Goal: Transaction & Acquisition: Purchase product/service

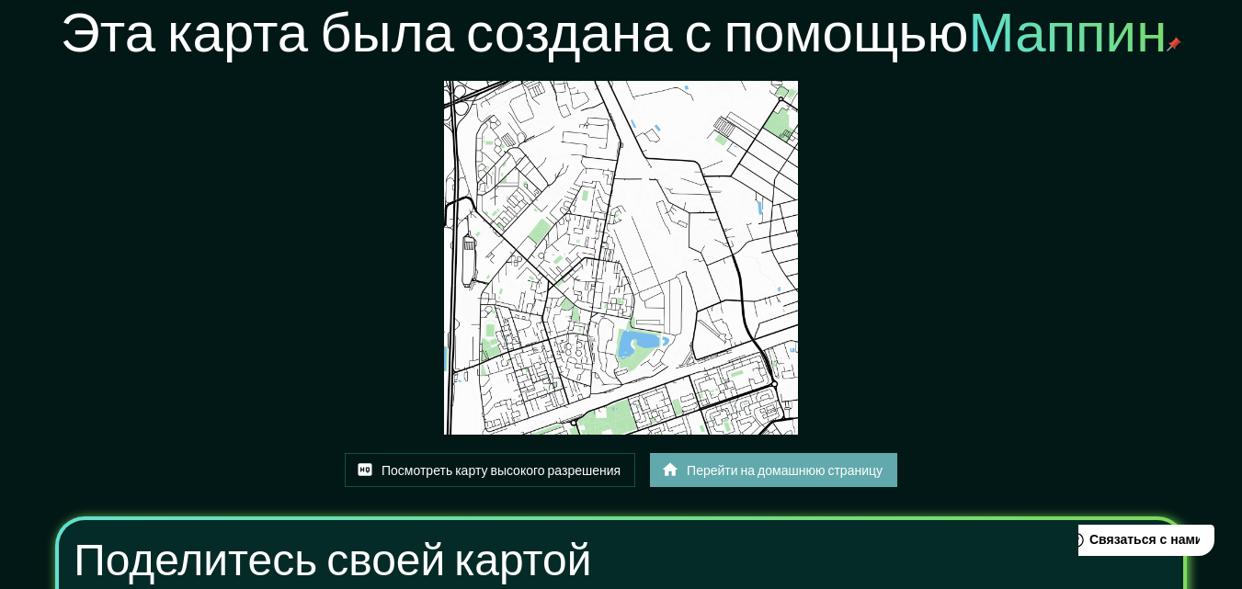
click at [731, 481] on font "Перейти на домашнюю страницу" at bounding box center [785, 471] width 196 height 24
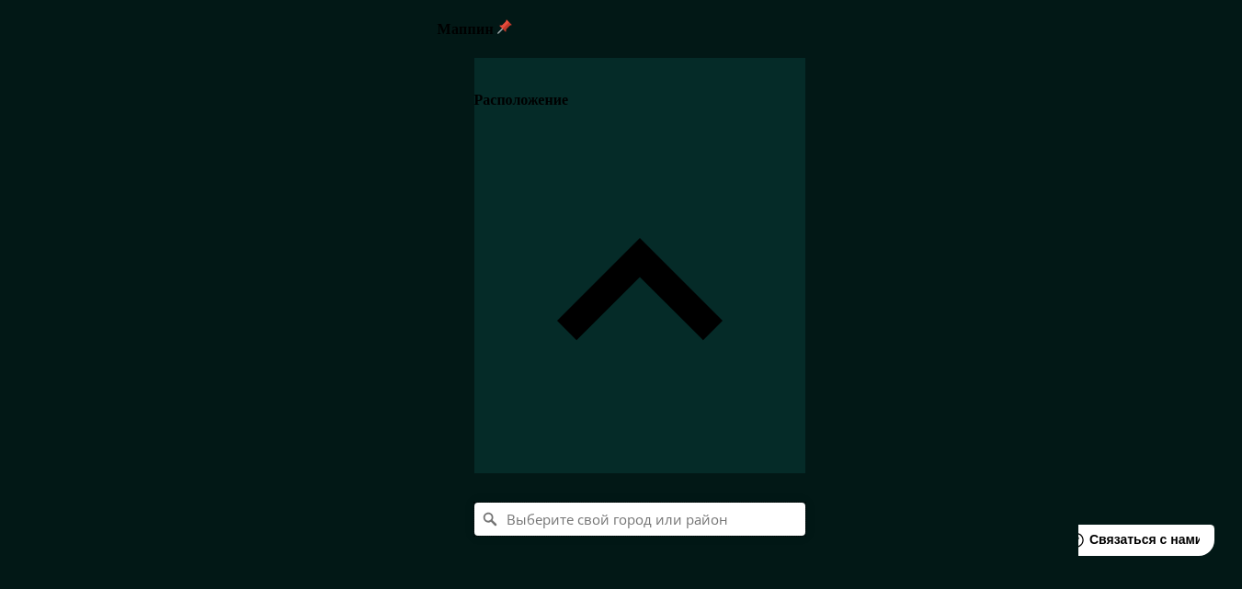
click at [806, 503] on input "Выберите свой город или район" at bounding box center [639, 519] width 331 height 33
paste input "Железногорск"
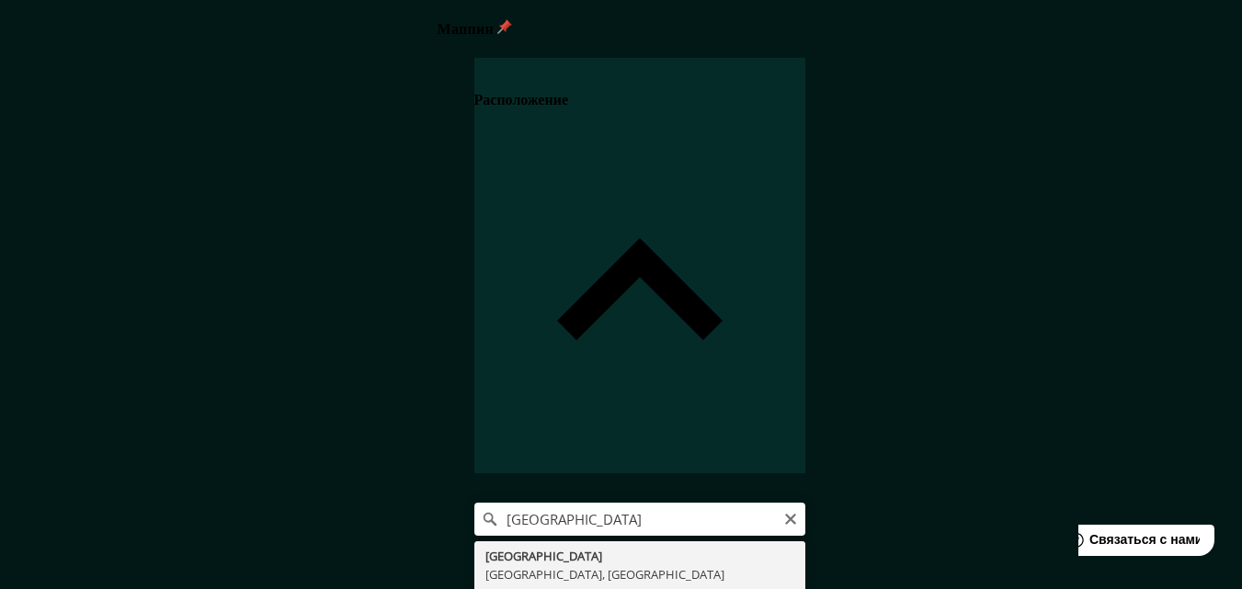
type input "Железногорск, Красноярский край, Россия"
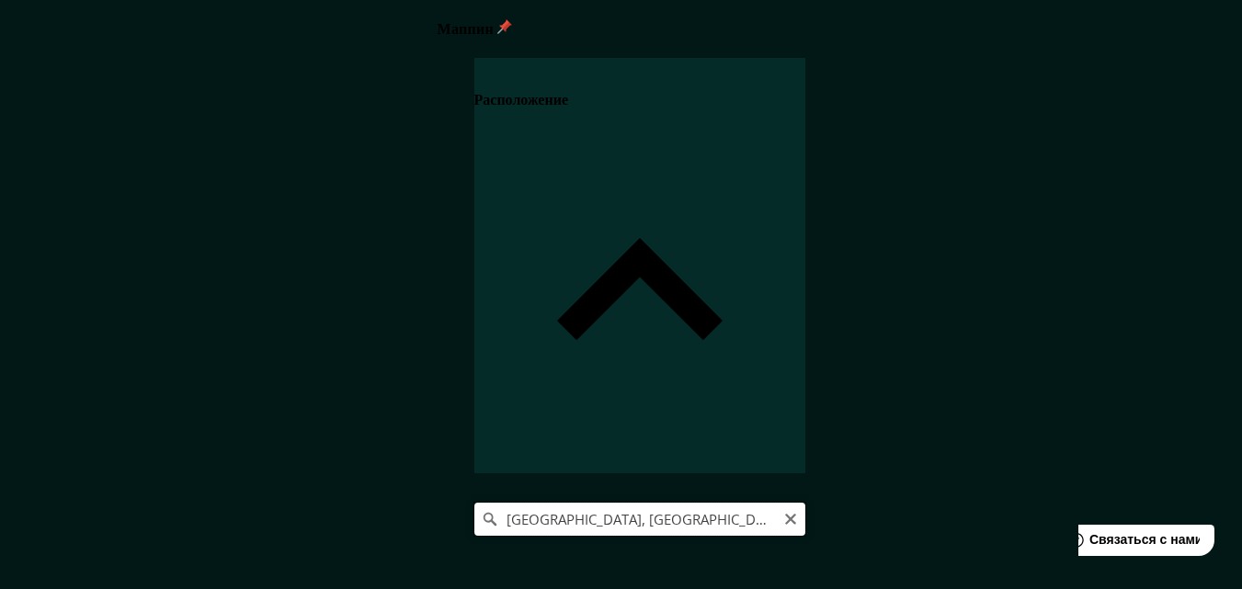
drag, startPoint x: 1194, startPoint y: 197, endPoint x: 908, endPoint y: 189, distance: 287.0
click at [806, 503] on input "Железногорск, Красноярский край, Россия" at bounding box center [639, 519] width 331 height 33
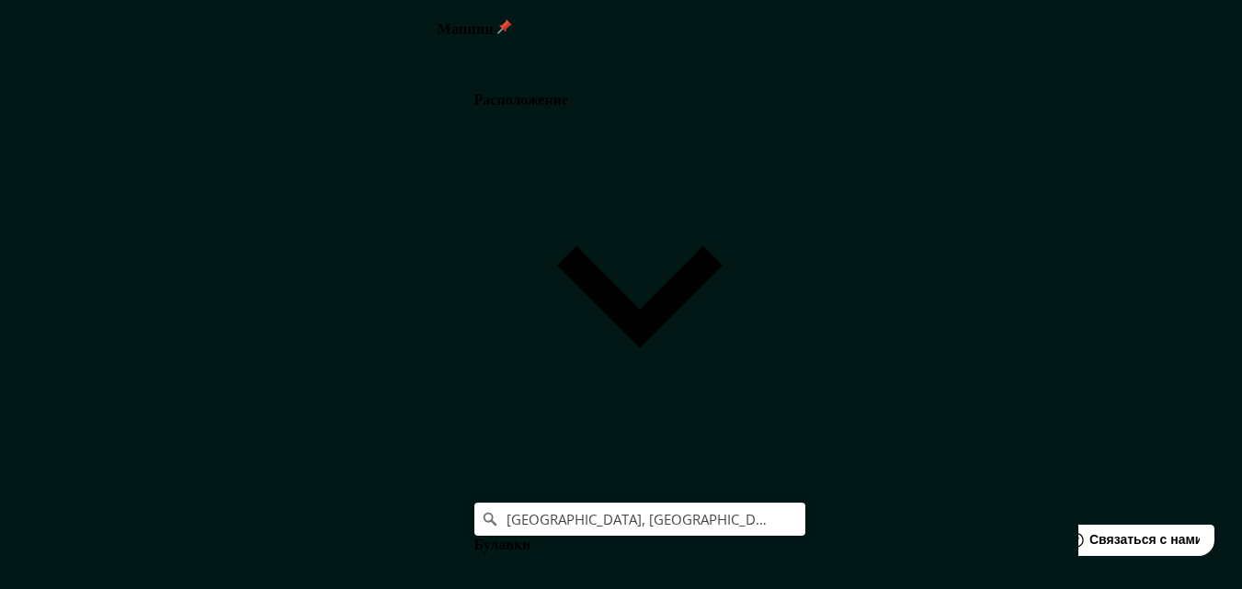
scroll to position [321, 0]
click at [979, 488] on body "Маппин Расположение Железногорск, Красноярский край, Россия Булавки Стиль Макет…" at bounding box center [621, 294] width 1242 height 589
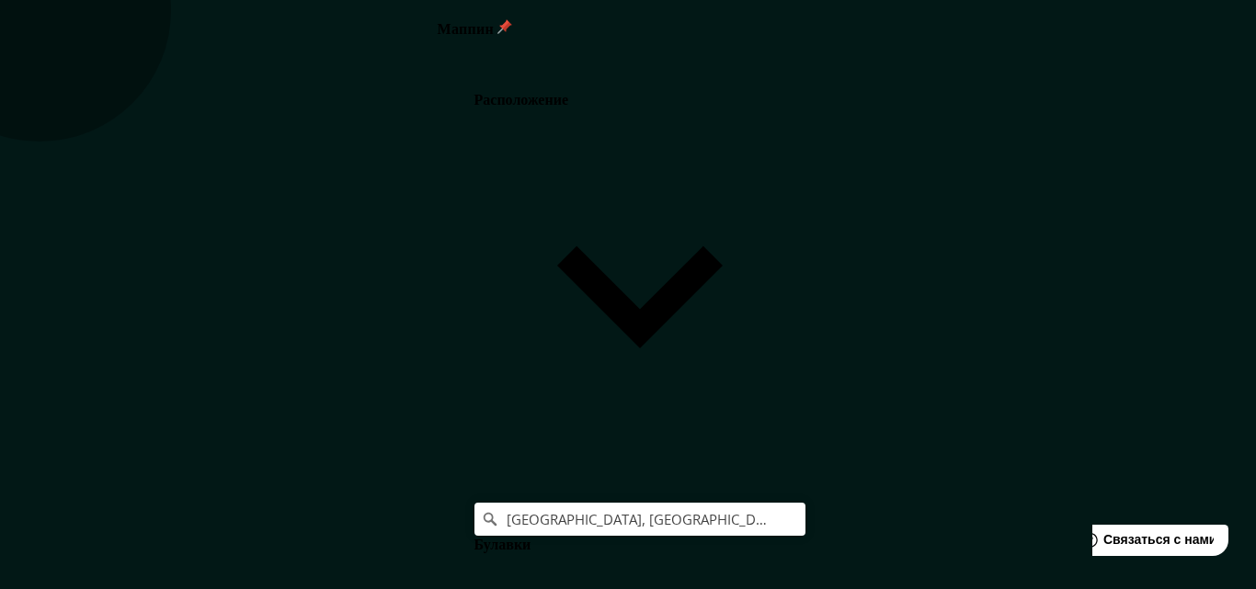
type input "a4"
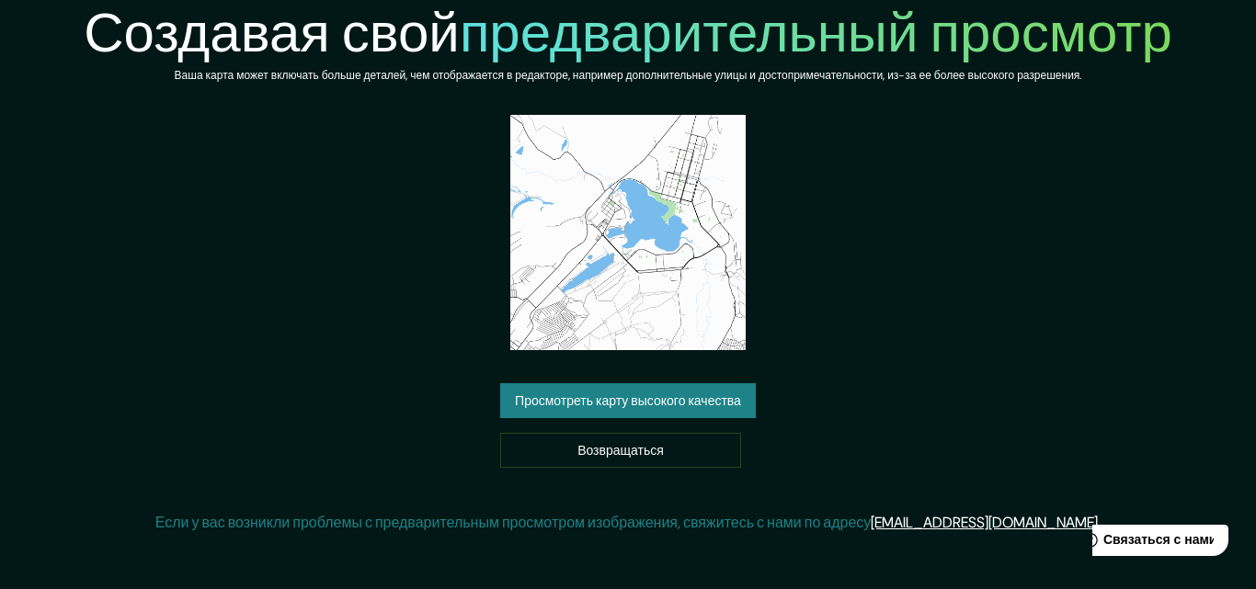
click at [590, 411] on font "Просмотреть карту высокого качества" at bounding box center [628, 401] width 226 height 24
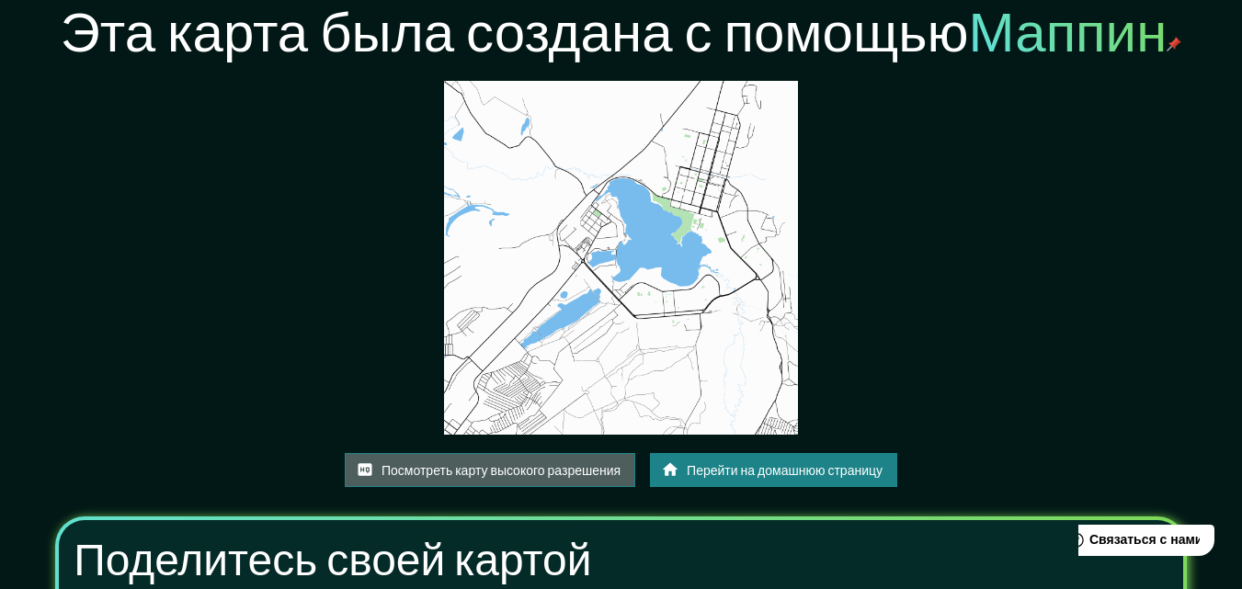
click at [520, 466] on font "Посмотреть карту высокого разрешения" at bounding box center [501, 471] width 239 height 17
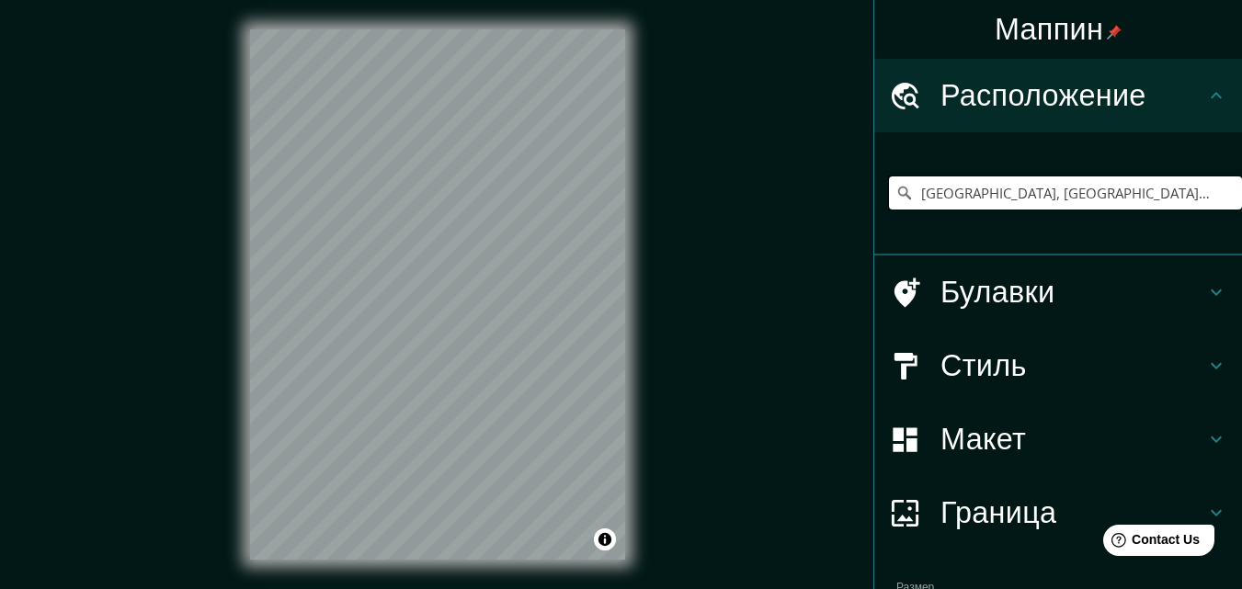
click at [1195, 196] on input "[GEOGRAPHIC_DATA], [GEOGRAPHIC_DATA], [GEOGRAPHIC_DATA]" at bounding box center [1065, 193] width 353 height 33
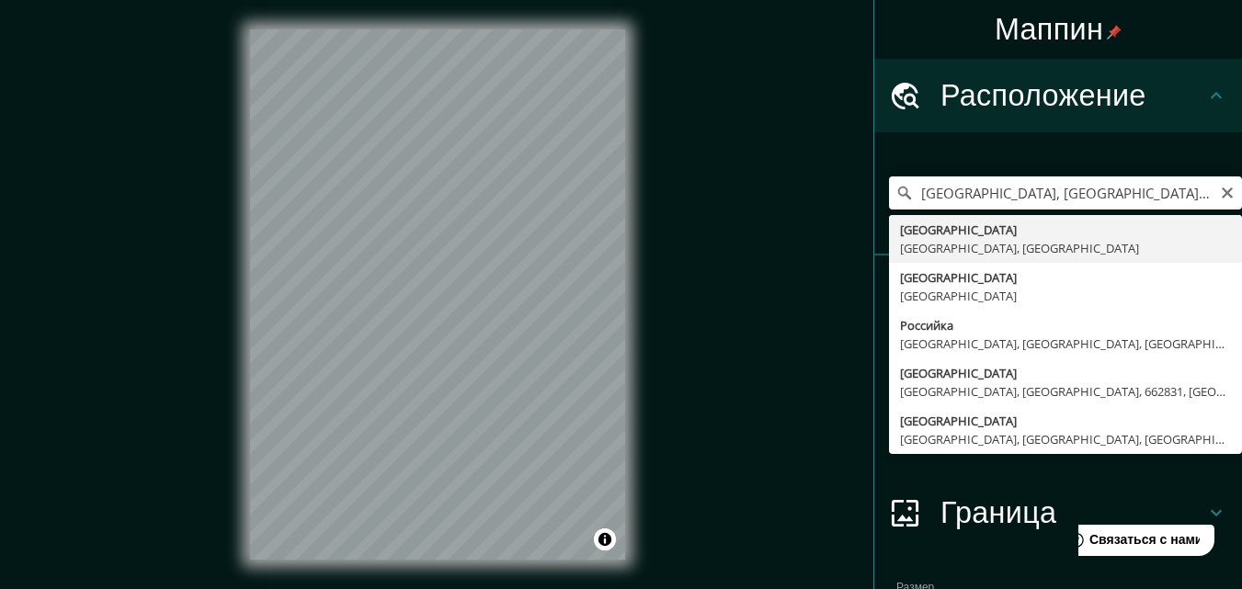
type input "[GEOGRAPHIC_DATA], [GEOGRAPHIC_DATA], [GEOGRAPHIC_DATA]"
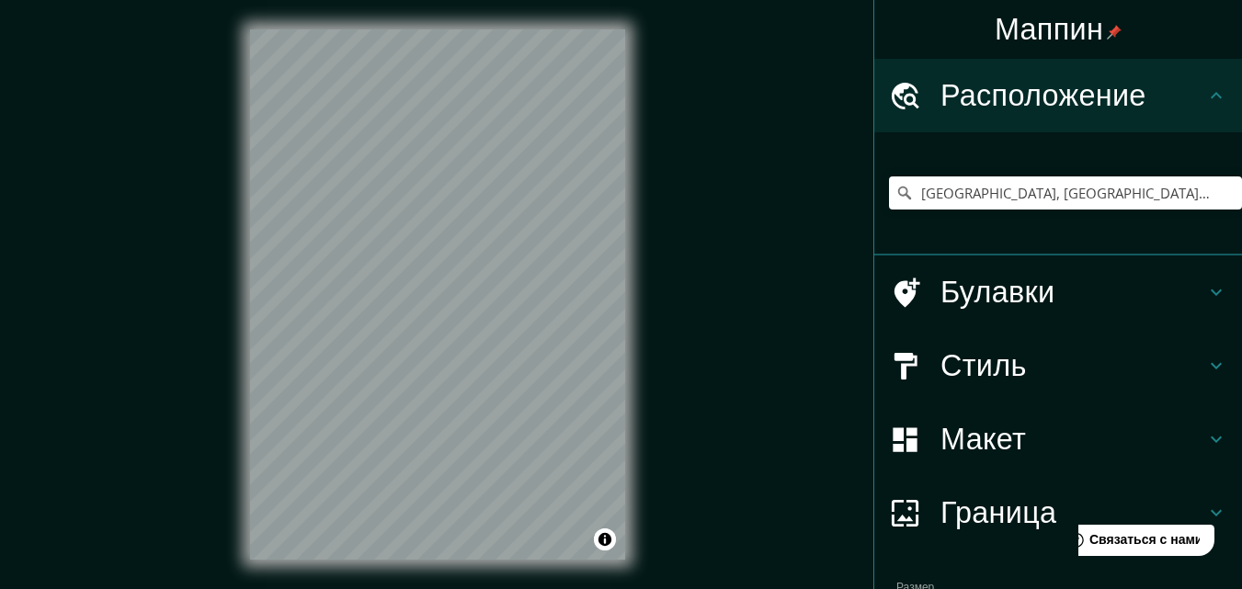
click at [1206, 370] on icon at bounding box center [1217, 366] width 22 height 22
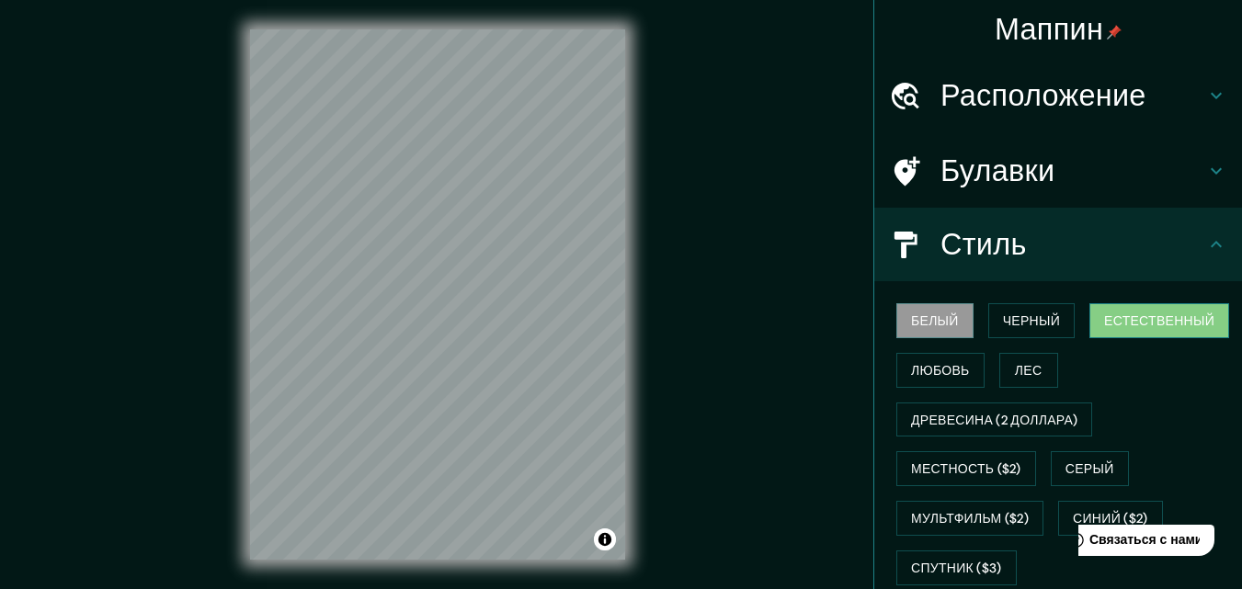
click at [1133, 320] on font "Естественный" at bounding box center [1159, 321] width 110 height 17
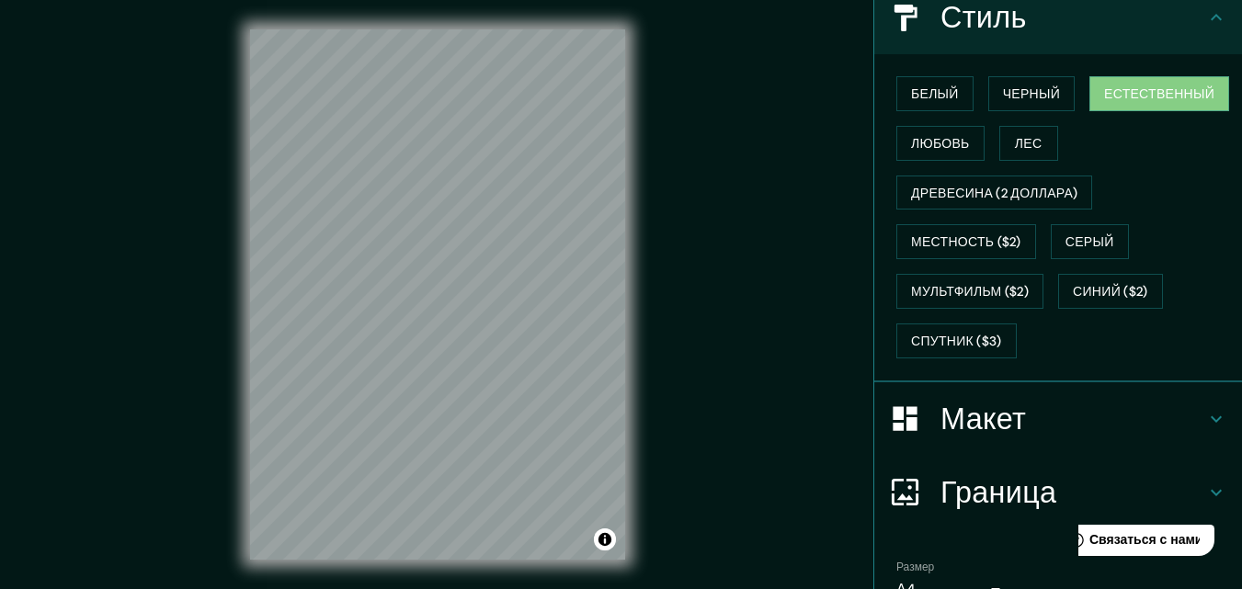
scroll to position [250, 0]
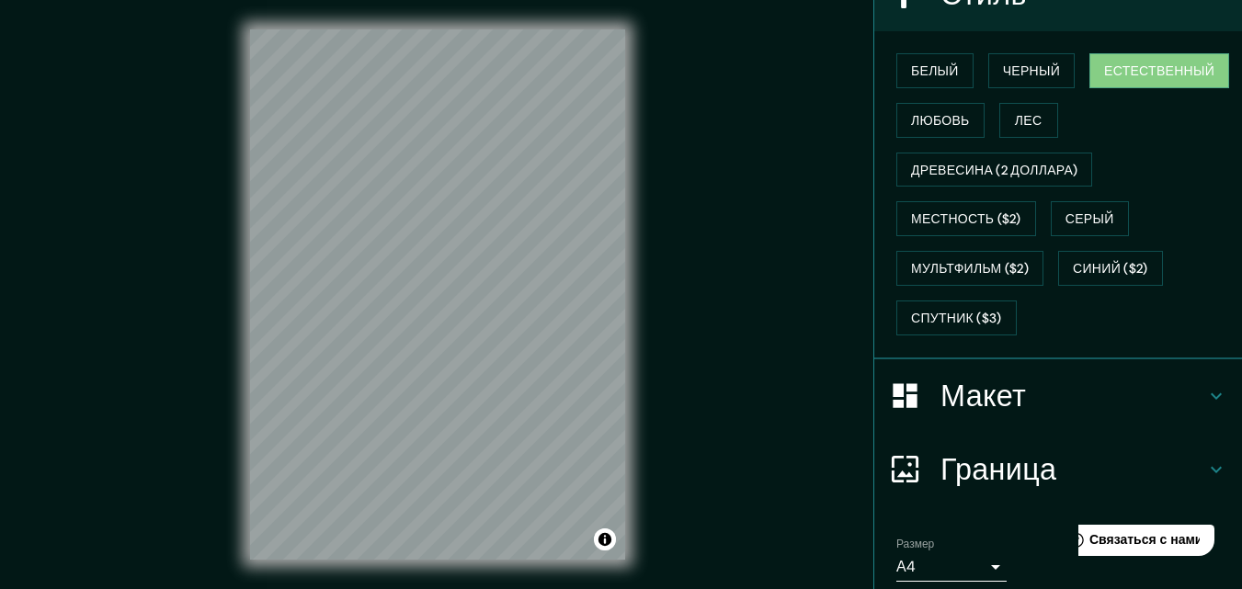
click at [1206, 399] on icon at bounding box center [1217, 396] width 22 height 22
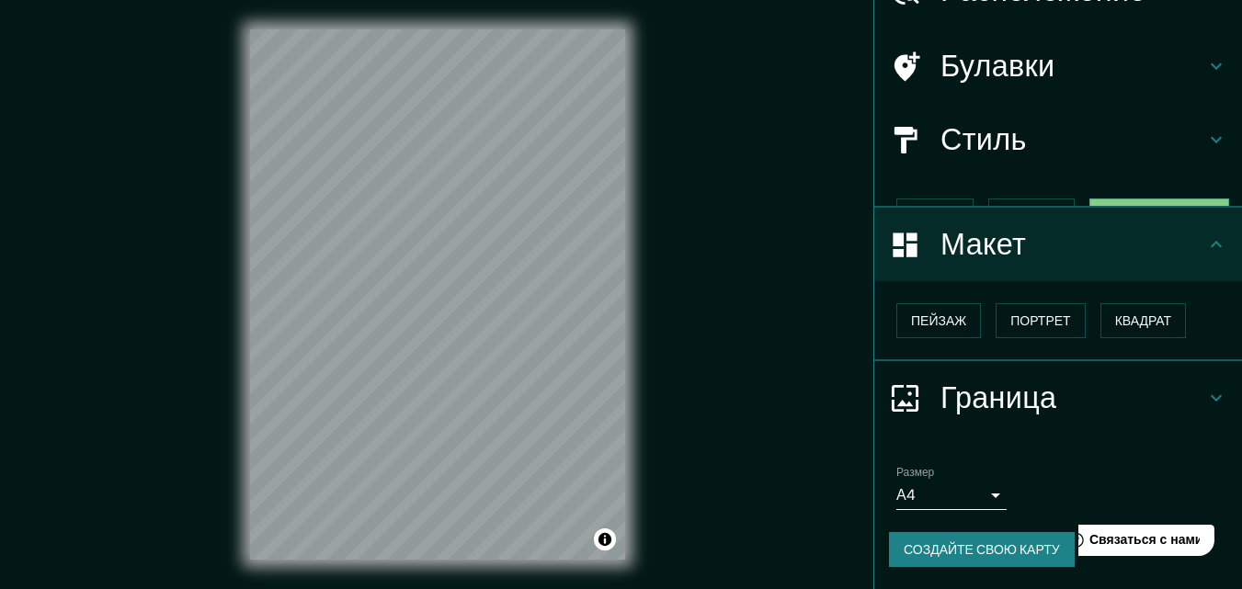
scroll to position [74, 0]
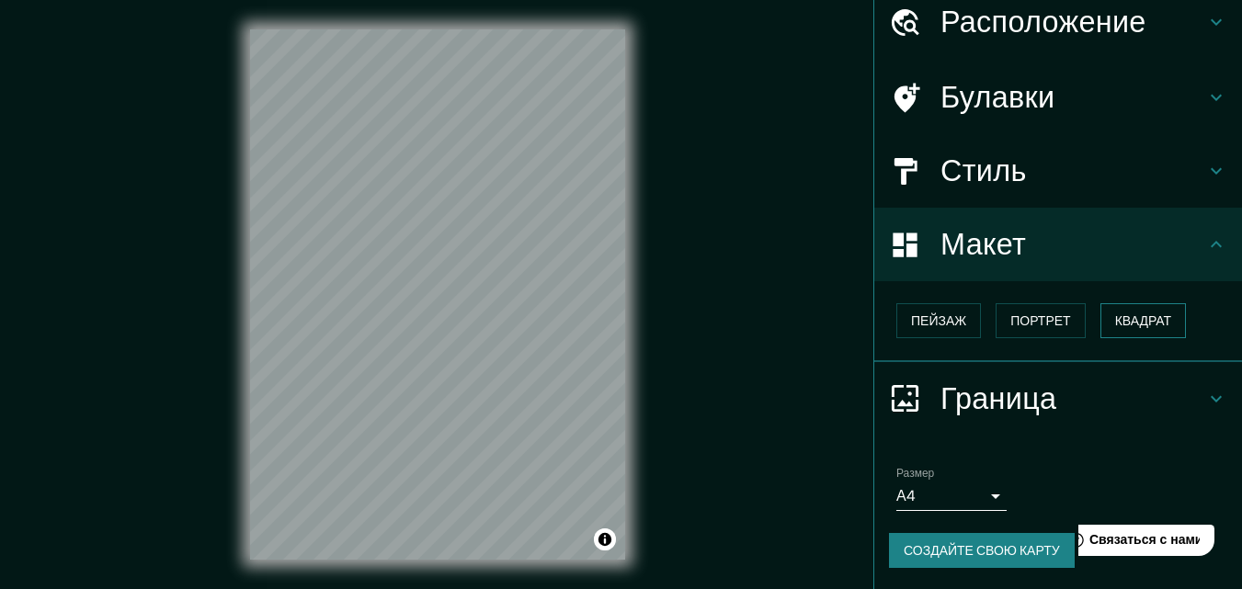
click at [1136, 326] on font "Квадрат" at bounding box center [1143, 321] width 57 height 17
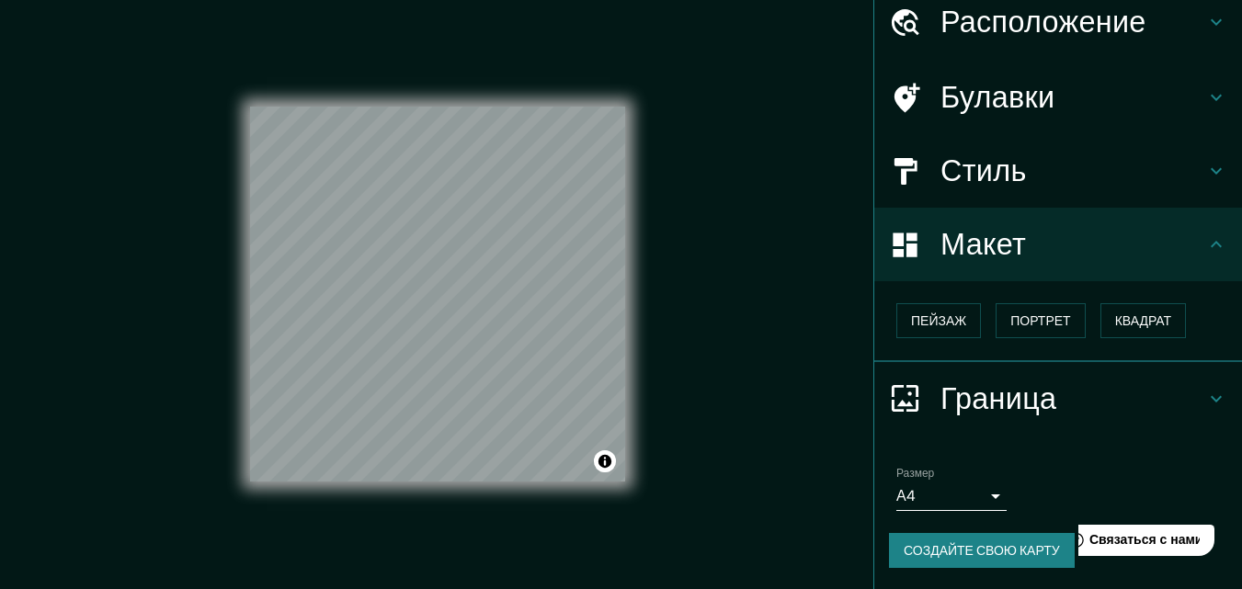
click at [977, 500] on body "Маппин Расположение Железногорск, [GEOGRAPHIC_DATA], [GEOGRAPHIC_DATA] Булавки …" at bounding box center [621, 294] width 1242 height 589
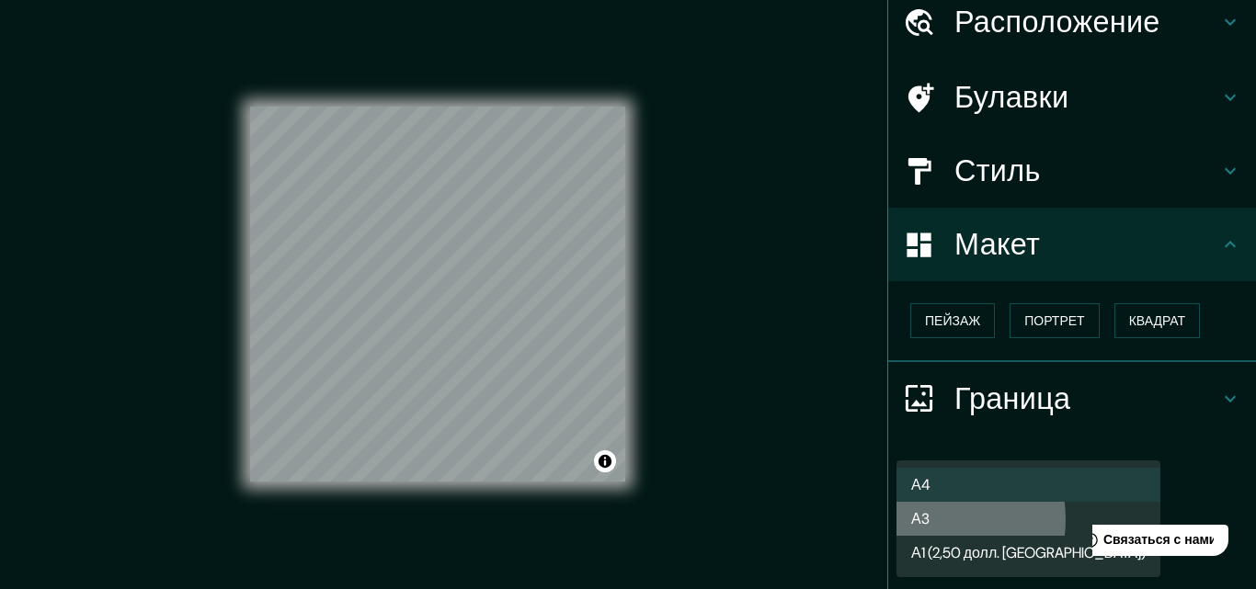
click at [931, 520] on li "А3" at bounding box center [1029, 519] width 264 height 34
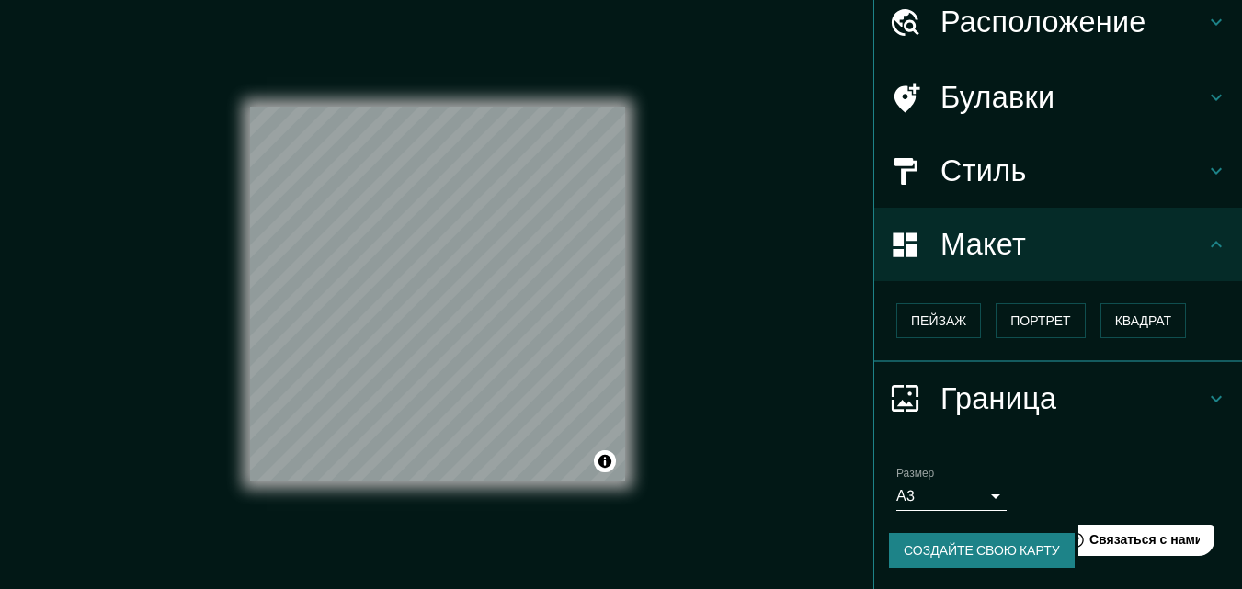
click at [969, 552] on font "Создайте свою карту" at bounding box center [982, 551] width 156 height 17
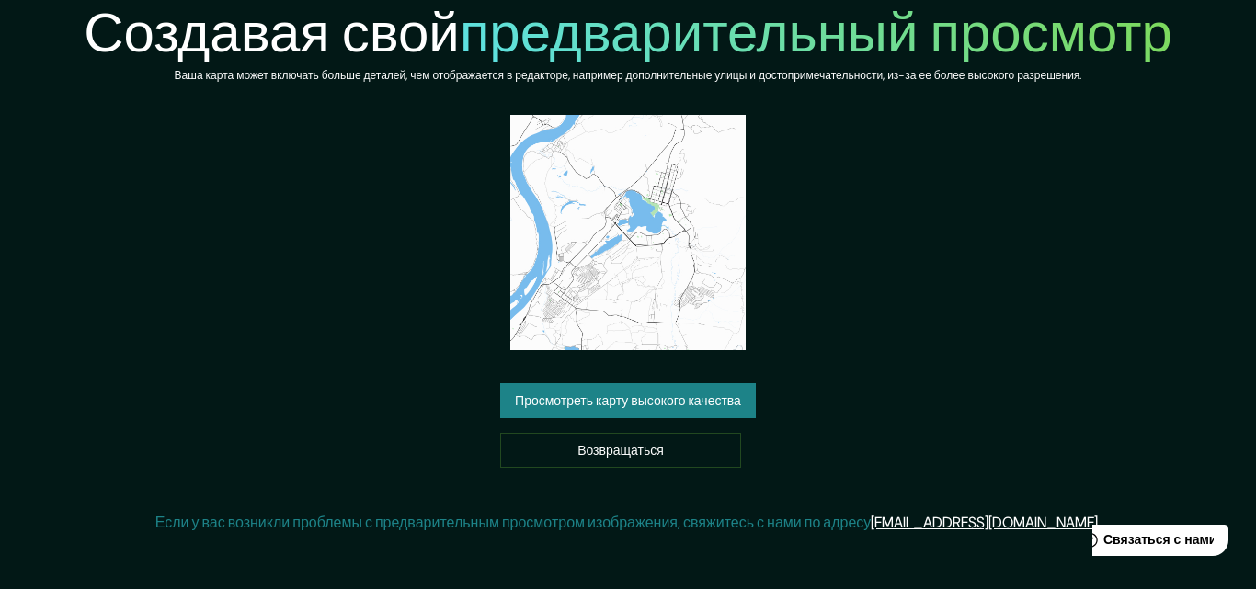
click at [619, 405] on font "Просмотреть карту высокого качества" at bounding box center [628, 402] width 226 height 17
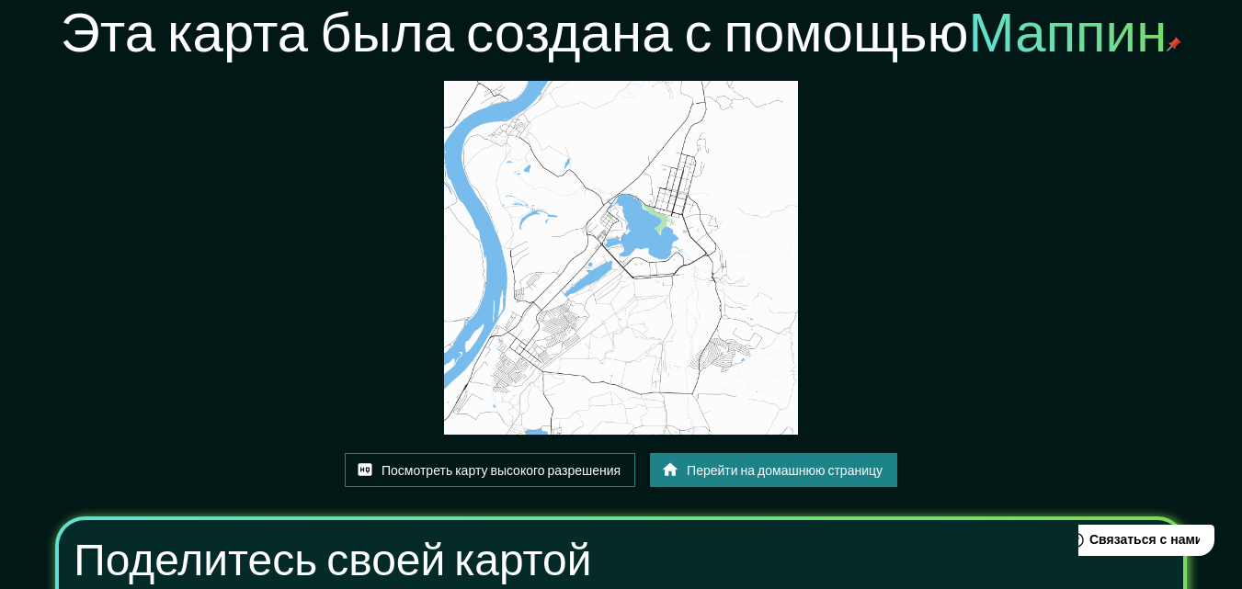
click at [544, 474] on font "Посмотреть карту высокого разрешения" at bounding box center [501, 471] width 239 height 17
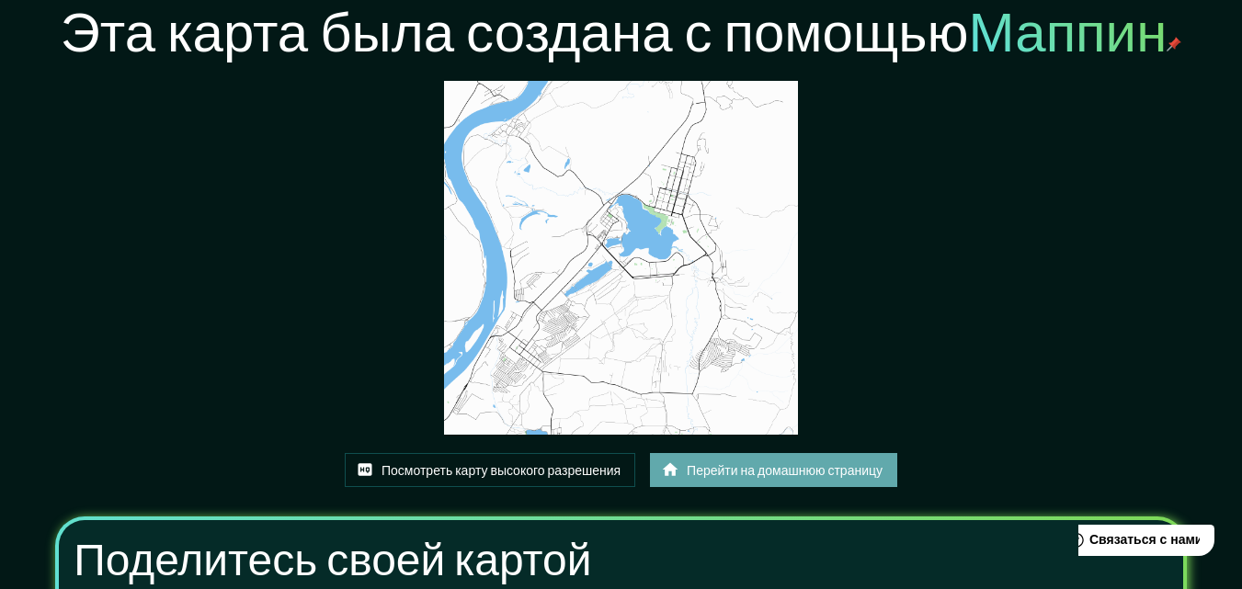
click at [787, 474] on font "Перейти на домашнюю страницу" at bounding box center [785, 471] width 196 height 17
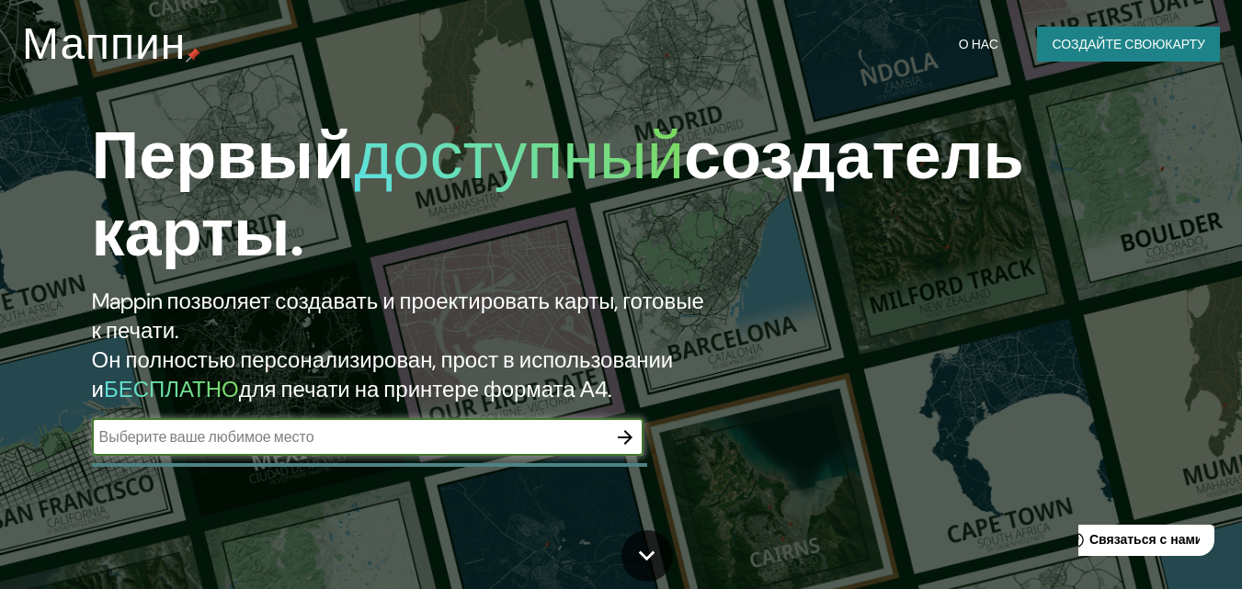
click at [626, 446] on icon "button" at bounding box center [625, 438] width 22 height 22
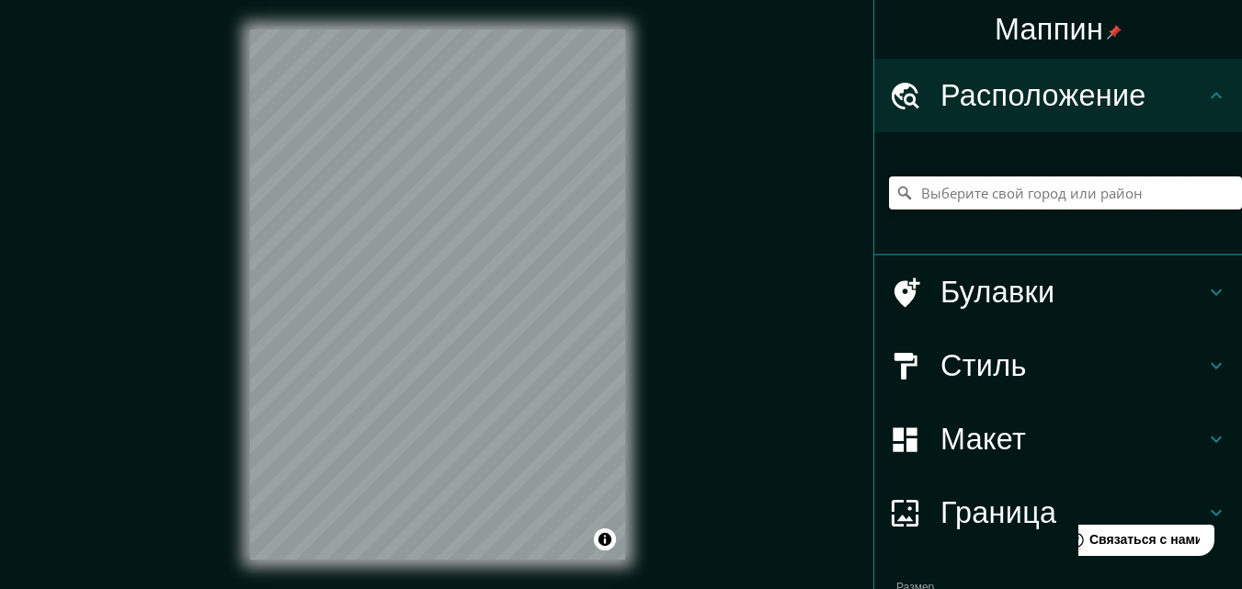
click at [930, 190] on input "Выберите свой город или район" at bounding box center [1065, 193] width 353 height 33
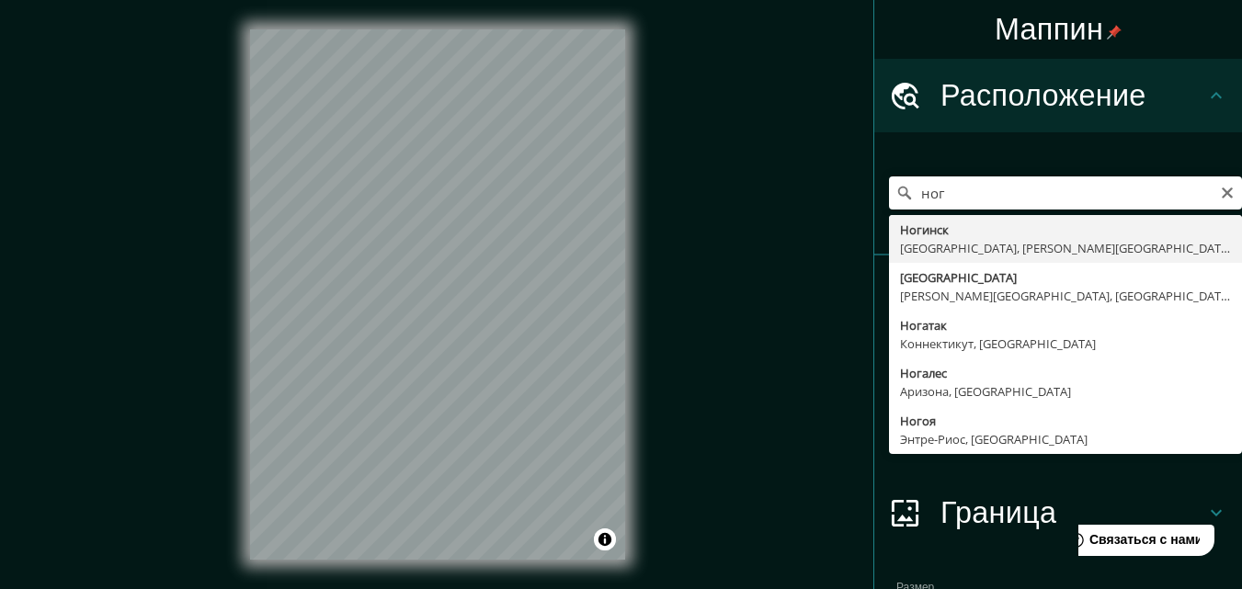
type input "[GEOGRAPHIC_DATA], [GEOGRAPHIC_DATA], [PERSON_NAME][GEOGRAPHIC_DATA], [GEOGRAPH…"
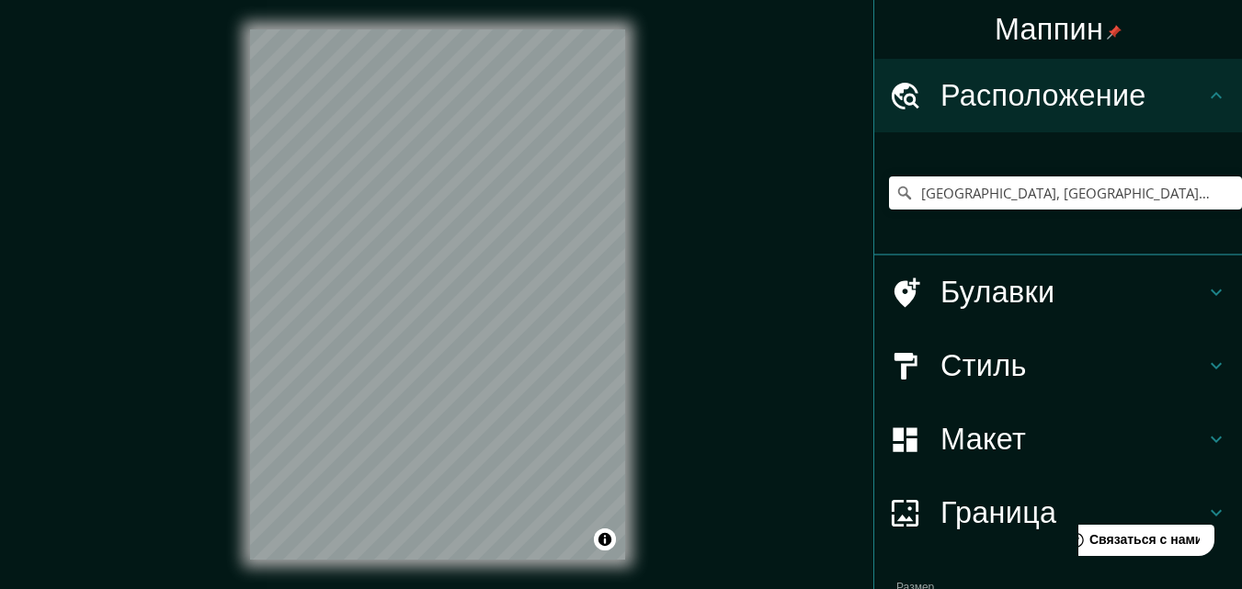
click at [1206, 434] on icon at bounding box center [1217, 440] width 22 height 22
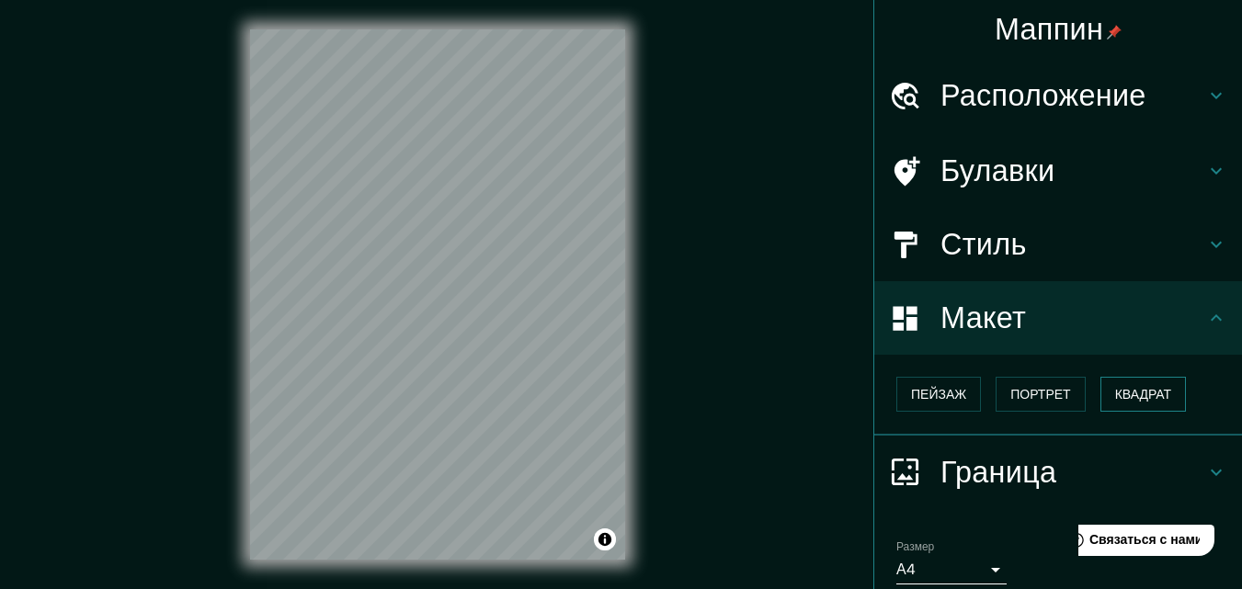
click at [1135, 390] on font "Квадрат" at bounding box center [1143, 394] width 57 height 17
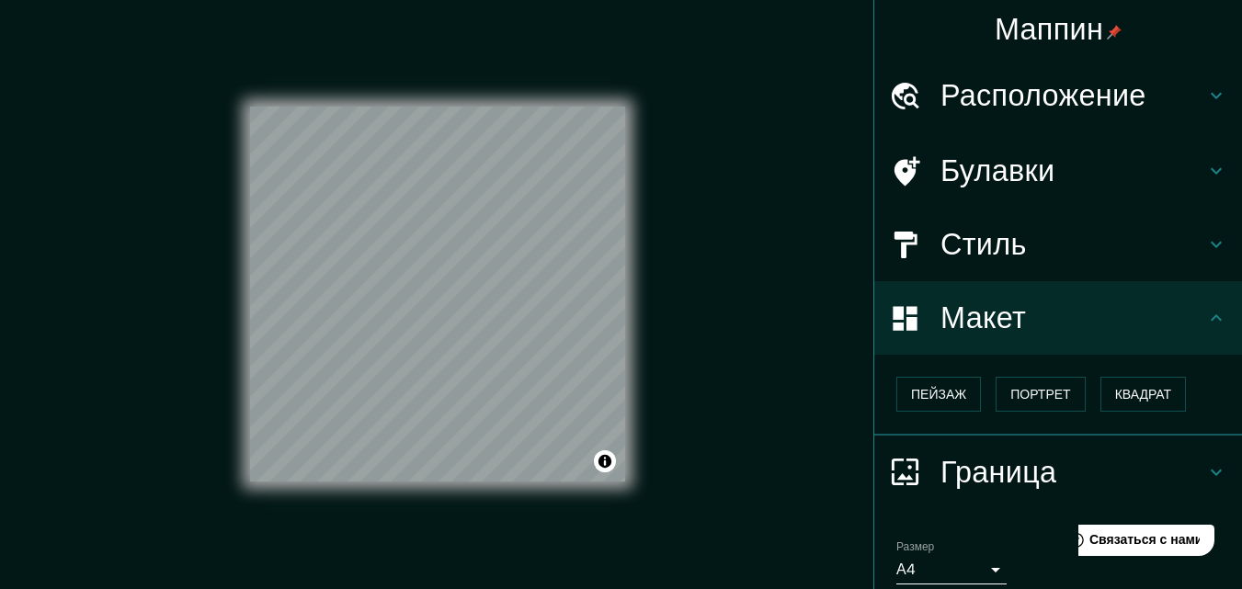
scroll to position [74, 0]
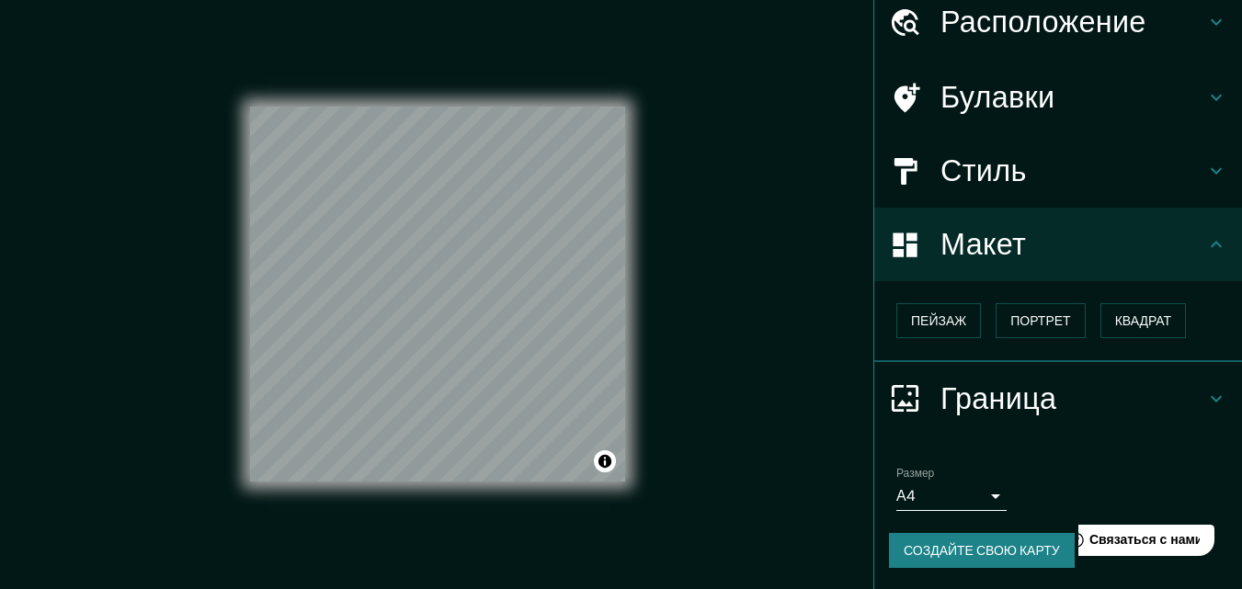
click at [977, 498] on body "Маппин Расположение [GEOGRAPHIC_DATA], [GEOGRAPHIC_DATA], [PERSON_NAME][GEOGRAP…" at bounding box center [621, 294] width 1242 height 589
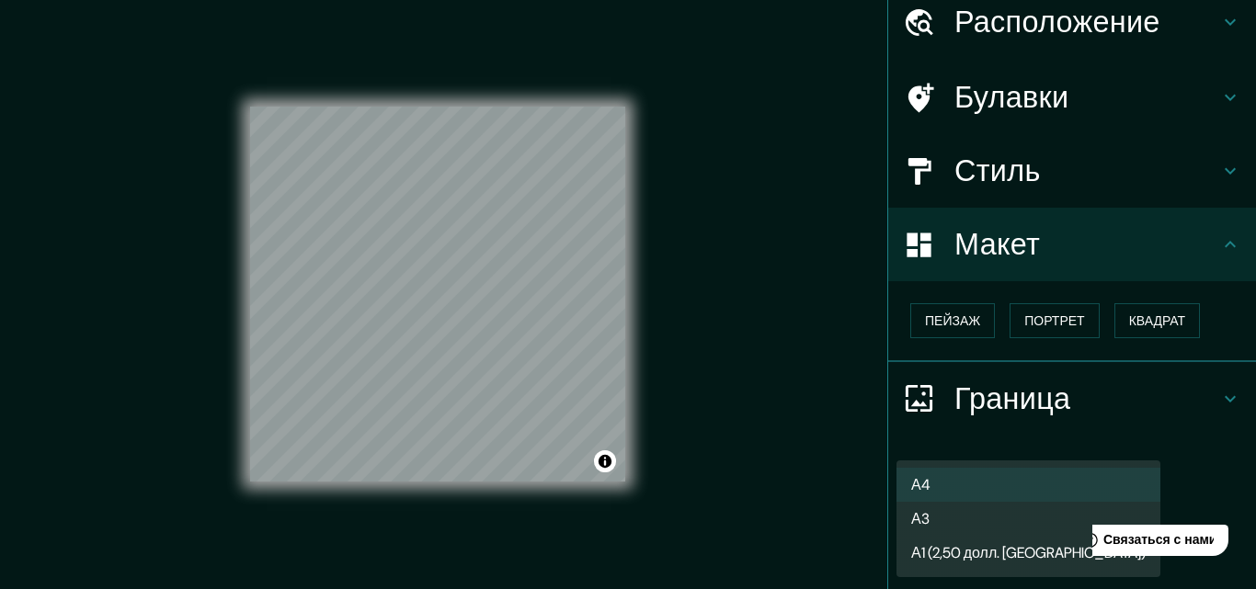
click at [934, 519] on li "А3" at bounding box center [1029, 519] width 264 height 34
type input "a4"
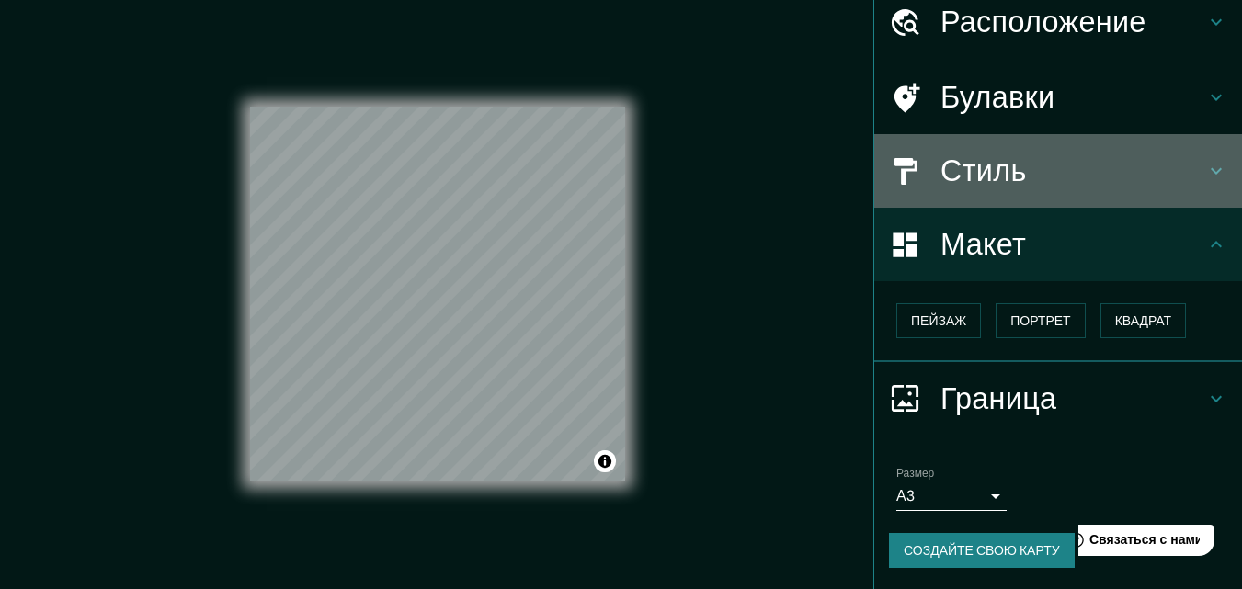
click at [1211, 171] on icon at bounding box center [1216, 171] width 11 height 6
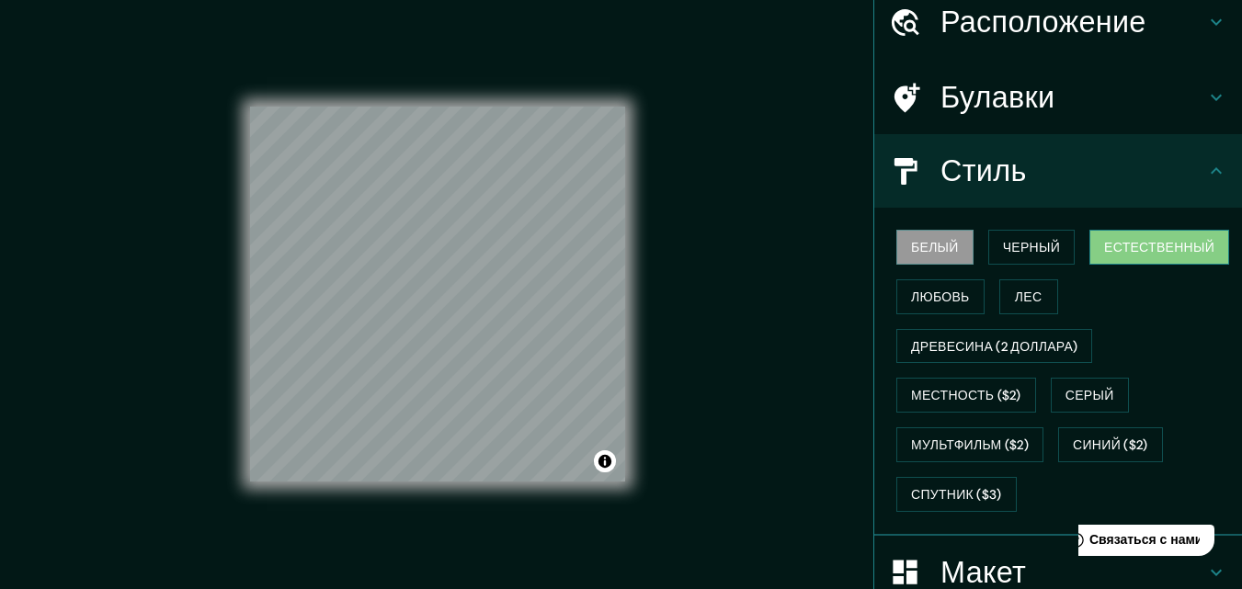
click at [1124, 248] on font "Естественный" at bounding box center [1159, 247] width 110 height 17
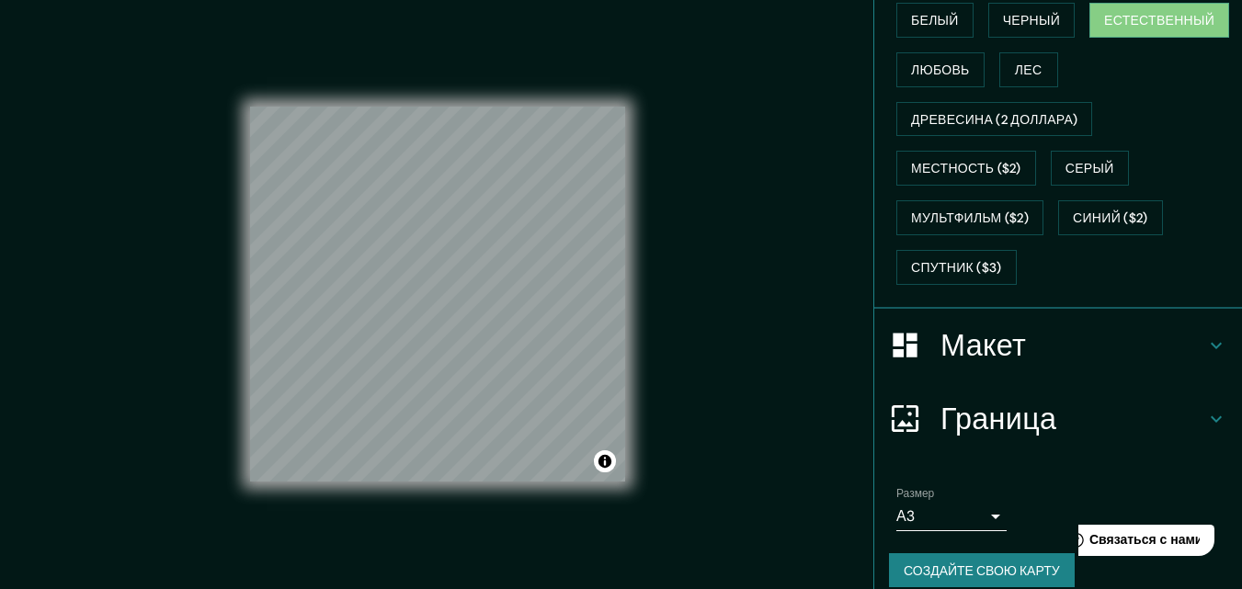
scroll to position [302, 0]
click at [1087, 218] on font "Синий ($2)" at bounding box center [1110, 217] width 74 height 17
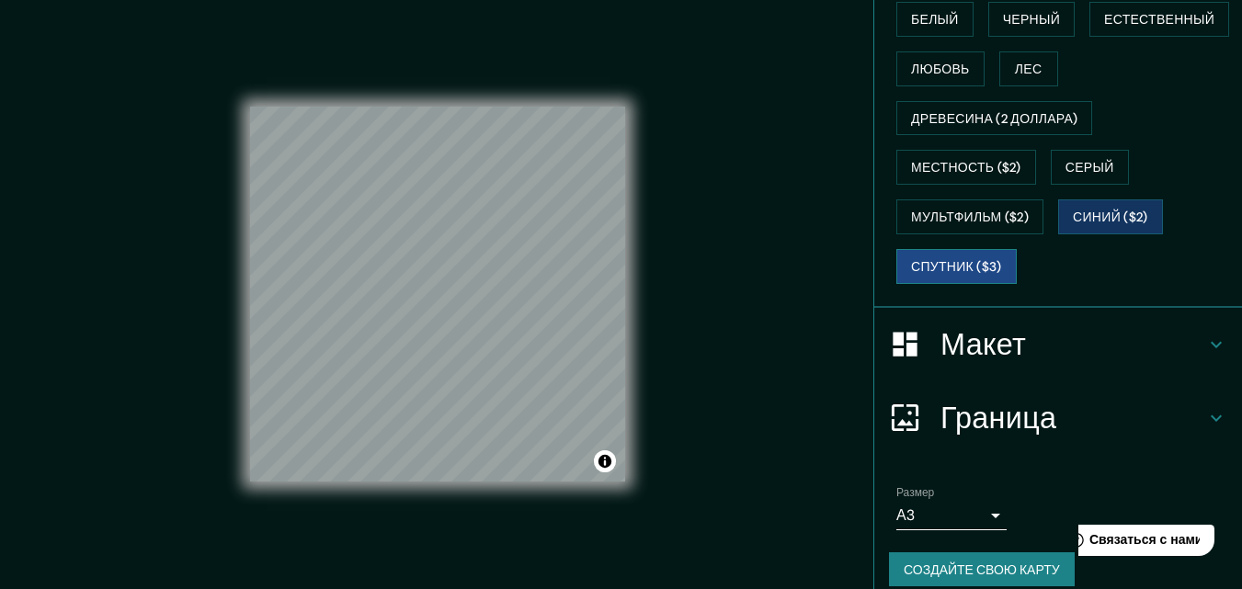
click at [940, 269] on font "Спутник ($3)" at bounding box center [956, 266] width 91 height 17
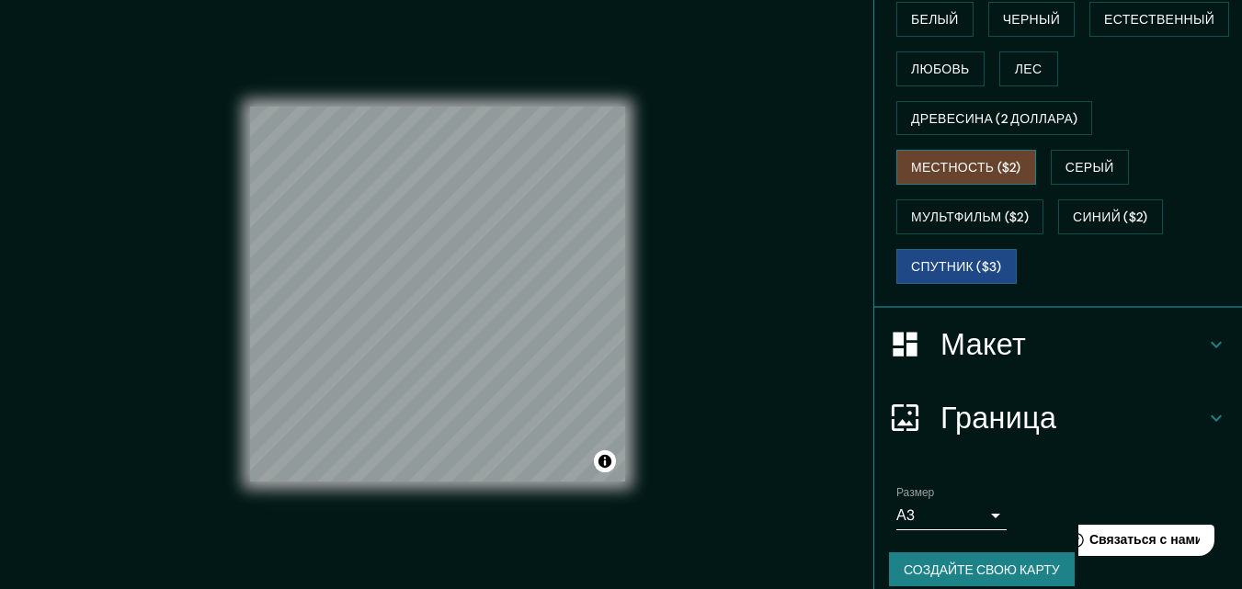
click at [935, 177] on font "Местность ($2)" at bounding box center [966, 167] width 110 height 24
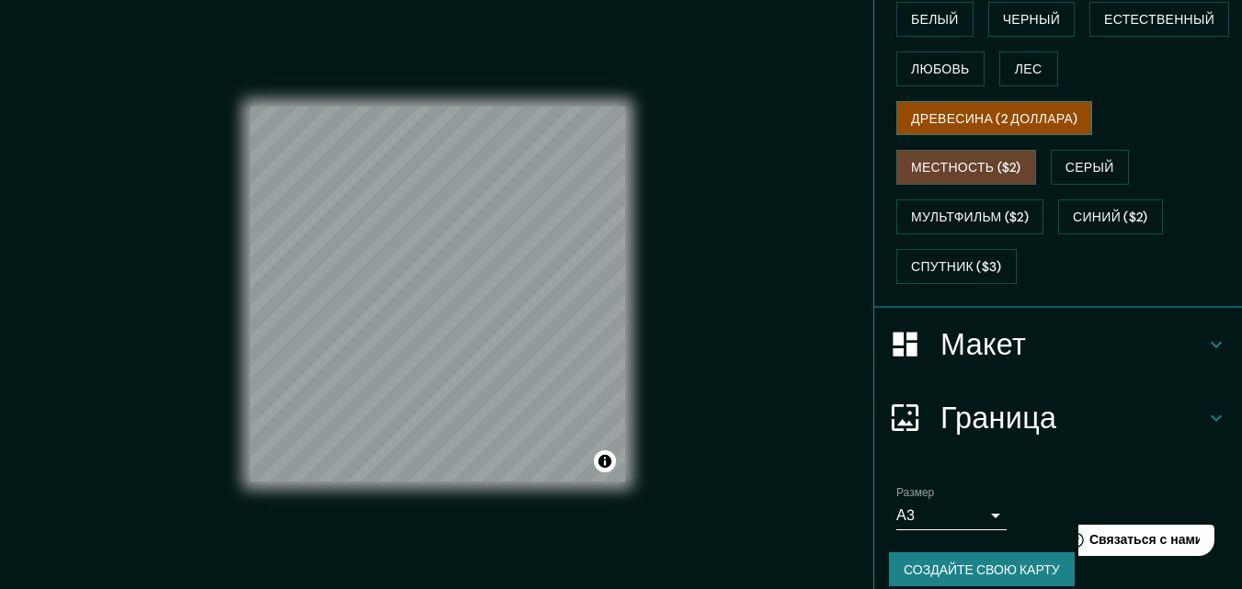
click at [931, 125] on font "Древесина (2 доллара)" at bounding box center [994, 118] width 166 height 17
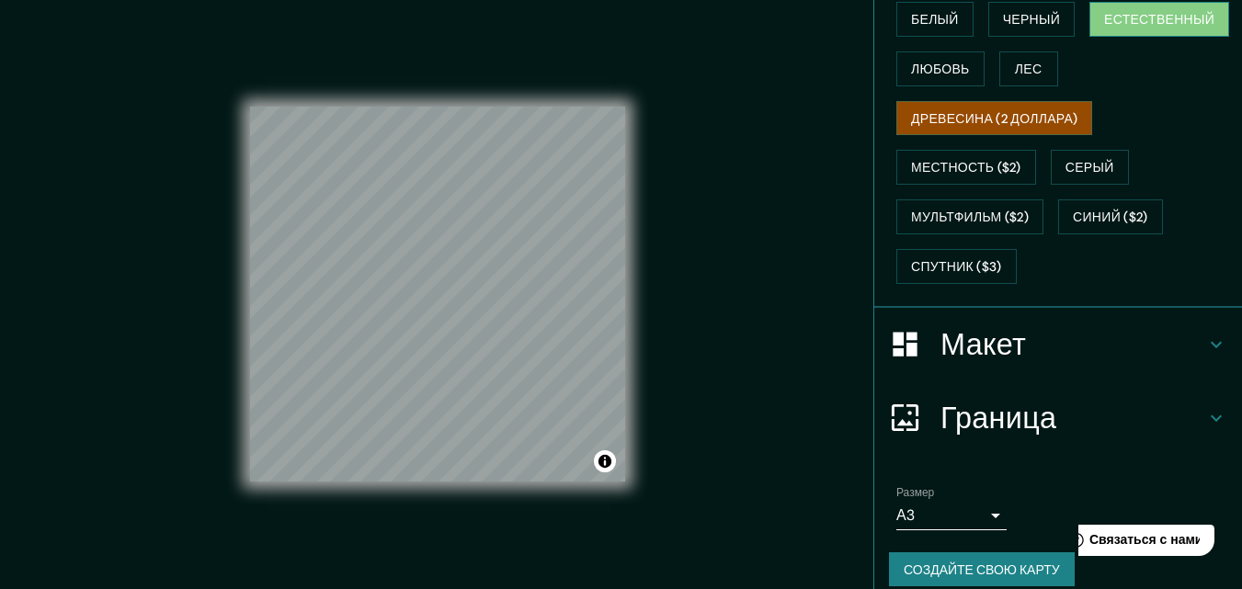
click at [1117, 21] on font "Естественный" at bounding box center [1159, 19] width 110 height 17
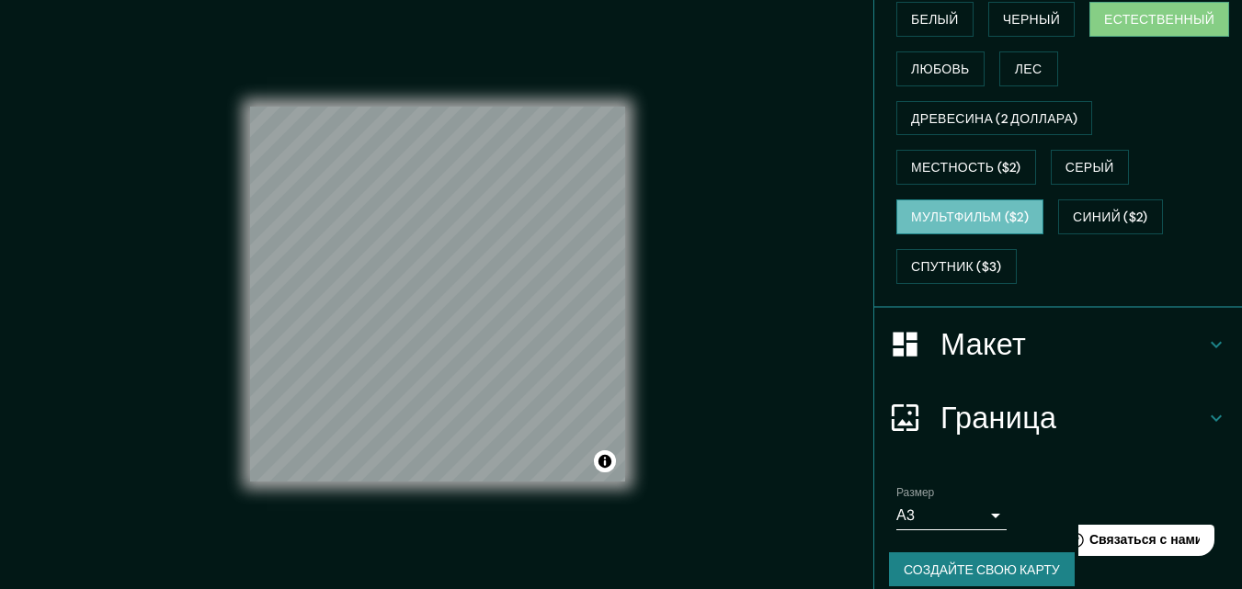
click at [946, 219] on font "Мультфильм ($2)" at bounding box center [970, 217] width 118 height 17
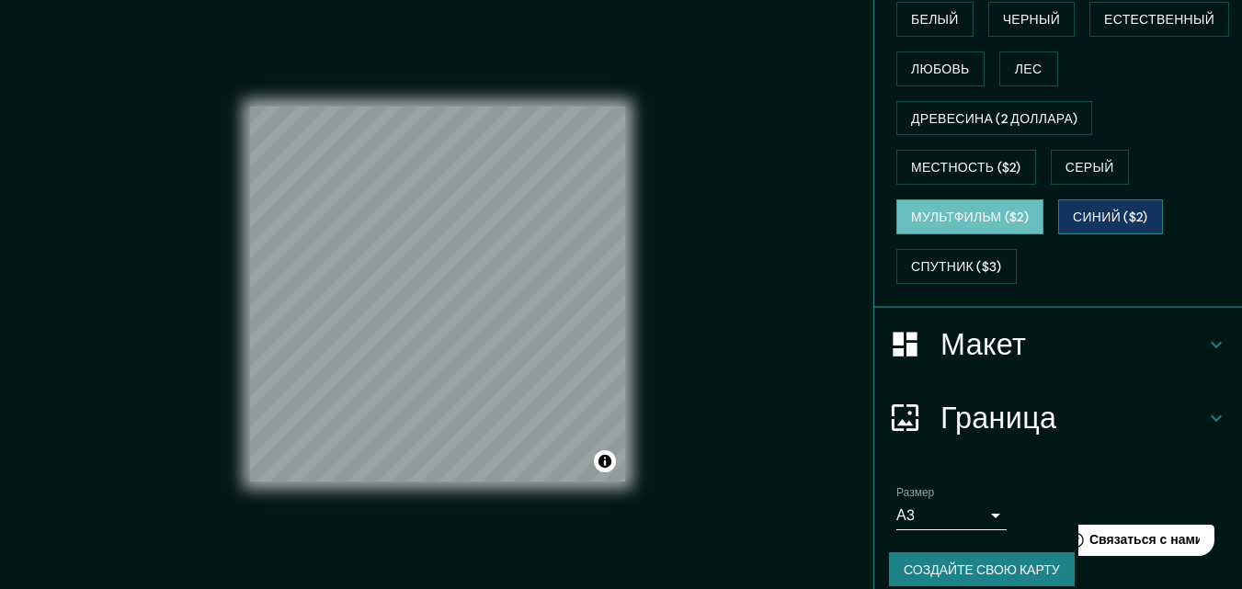
click at [1084, 227] on font "Синий ($2)" at bounding box center [1110, 217] width 74 height 24
click at [958, 219] on font "Мультфильм ($2)" at bounding box center [970, 217] width 118 height 17
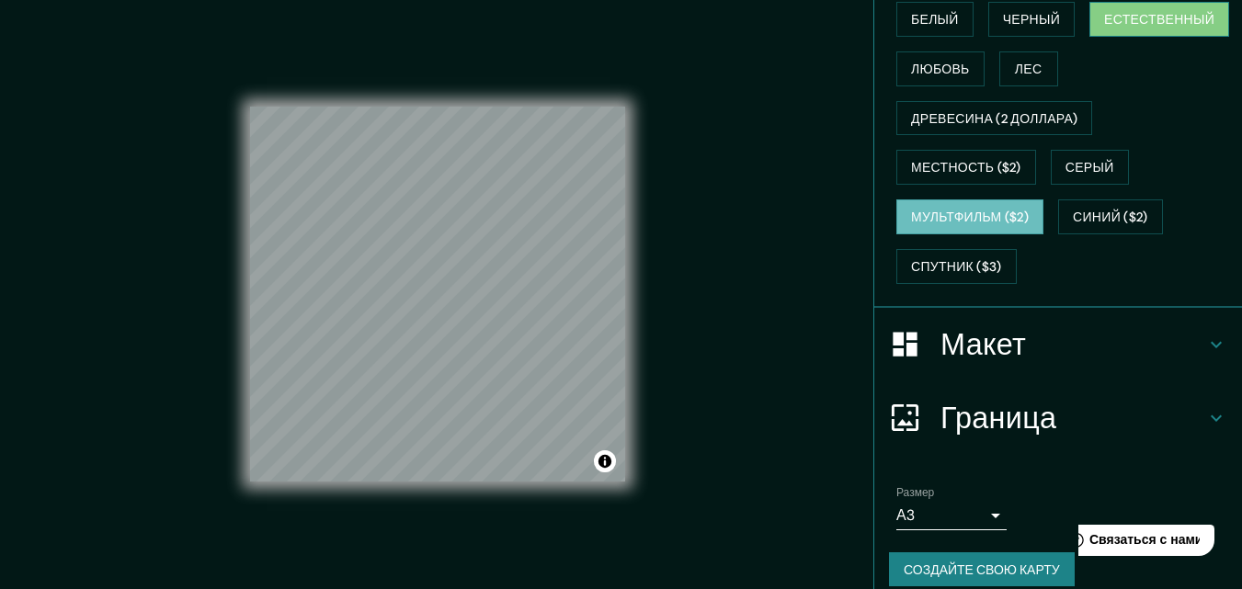
click at [1145, 22] on font "Естественный" at bounding box center [1159, 19] width 110 height 17
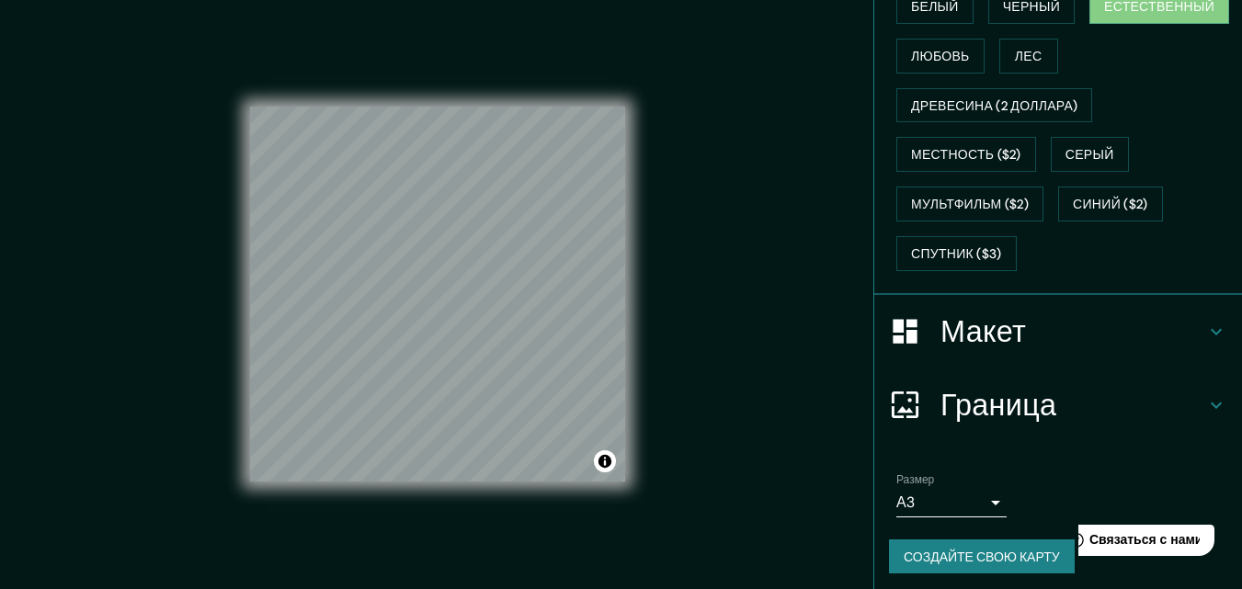
scroll to position [321, 0]
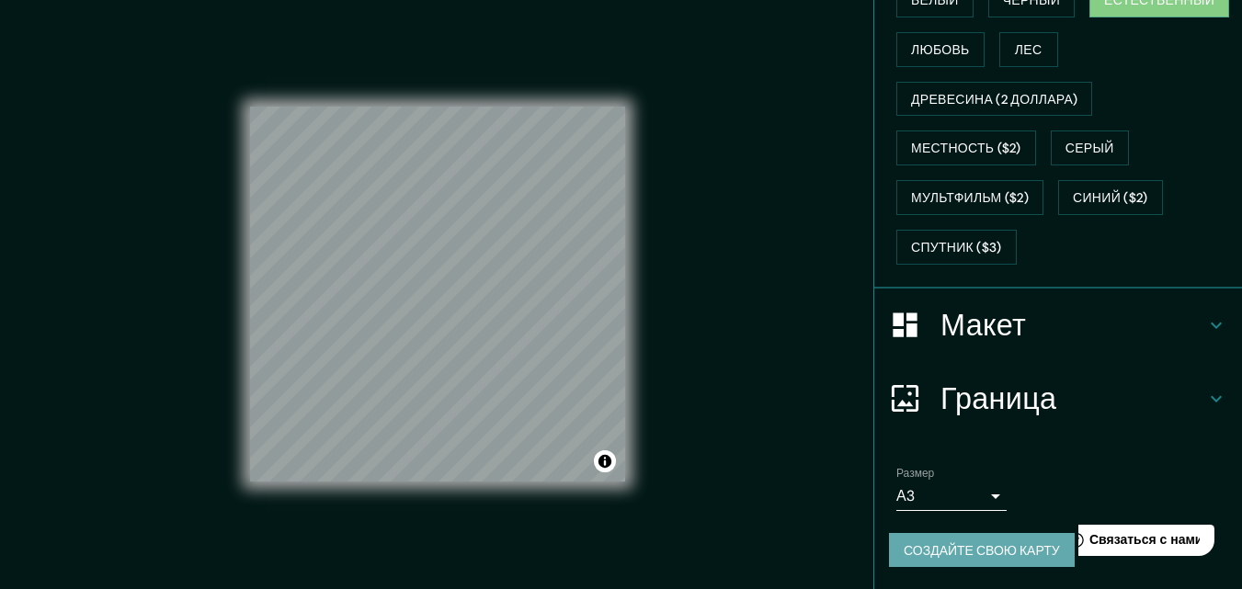
click at [997, 554] on font "Создайте свою карту" at bounding box center [982, 551] width 156 height 17
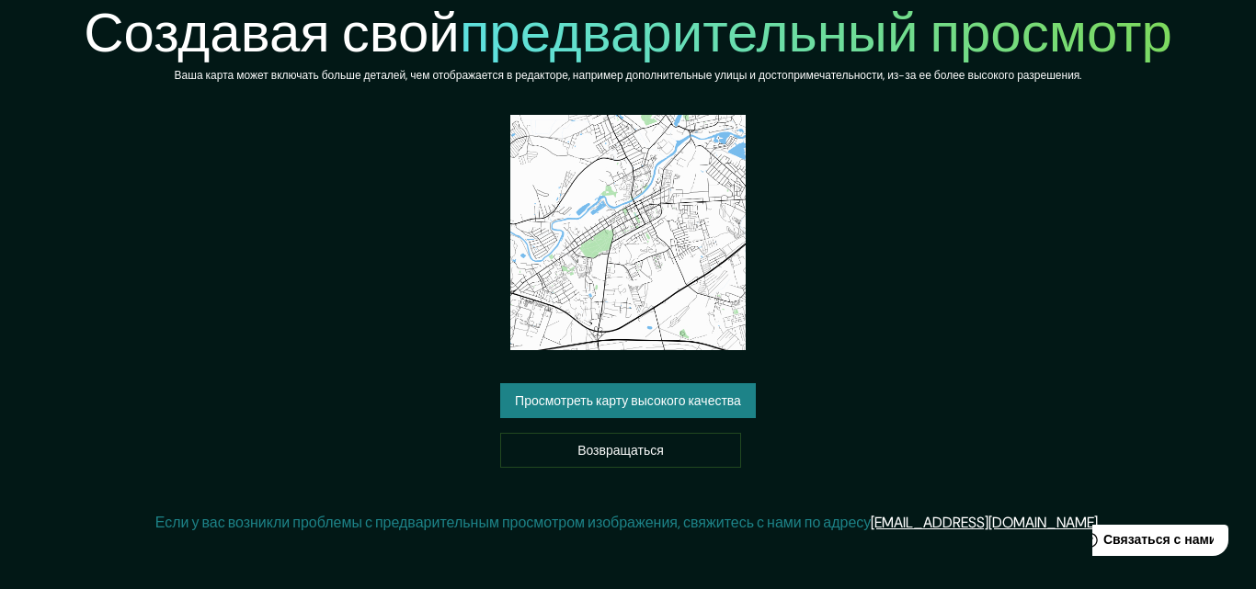
click at [690, 394] on font "Просмотреть карту высокого качества" at bounding box center [628, 402] width 226 height 17
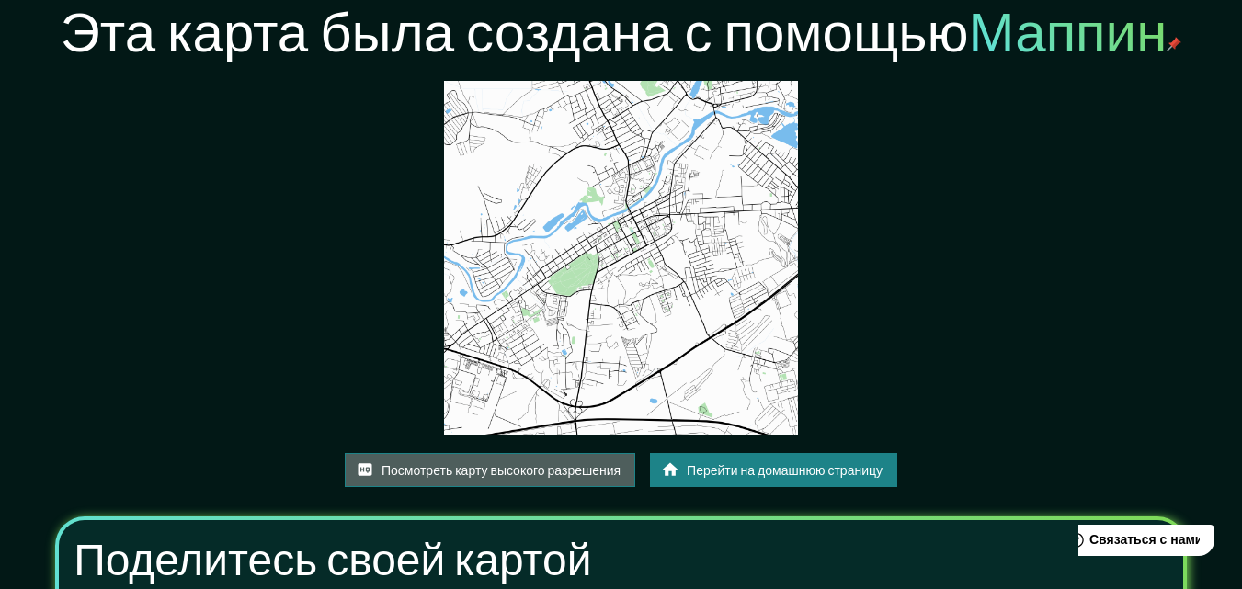
click at [560, 467] on font "Посмотреть карту высокого разрешения" at bounding box center [501, 471] width 239 height 17
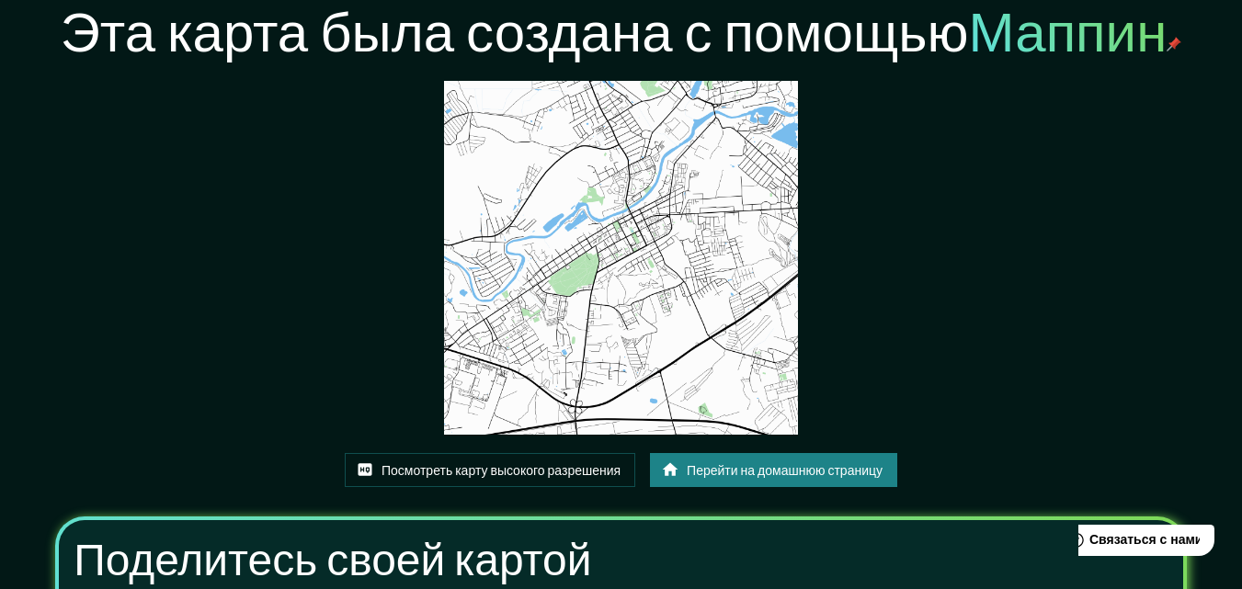
click at [751, 469] on font "Перейти на домашнюю страницу" at bounding box center [785, 471] width 196 height 17
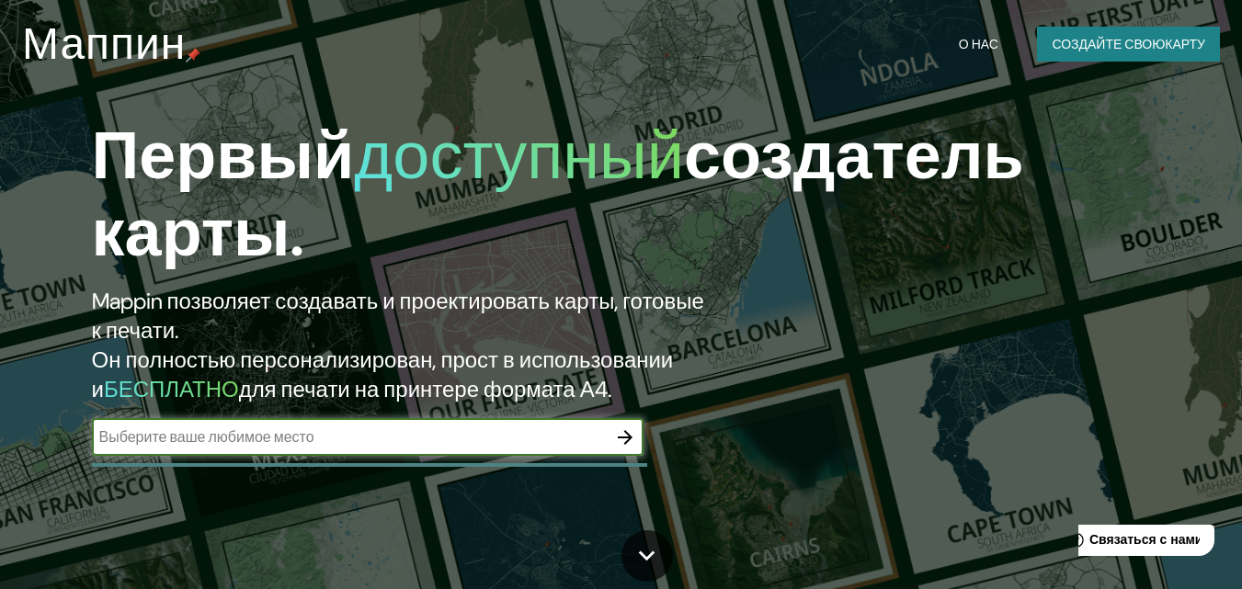
click at [621, 452] on button "button" at bounding box center [625, 437] width 37 height 37
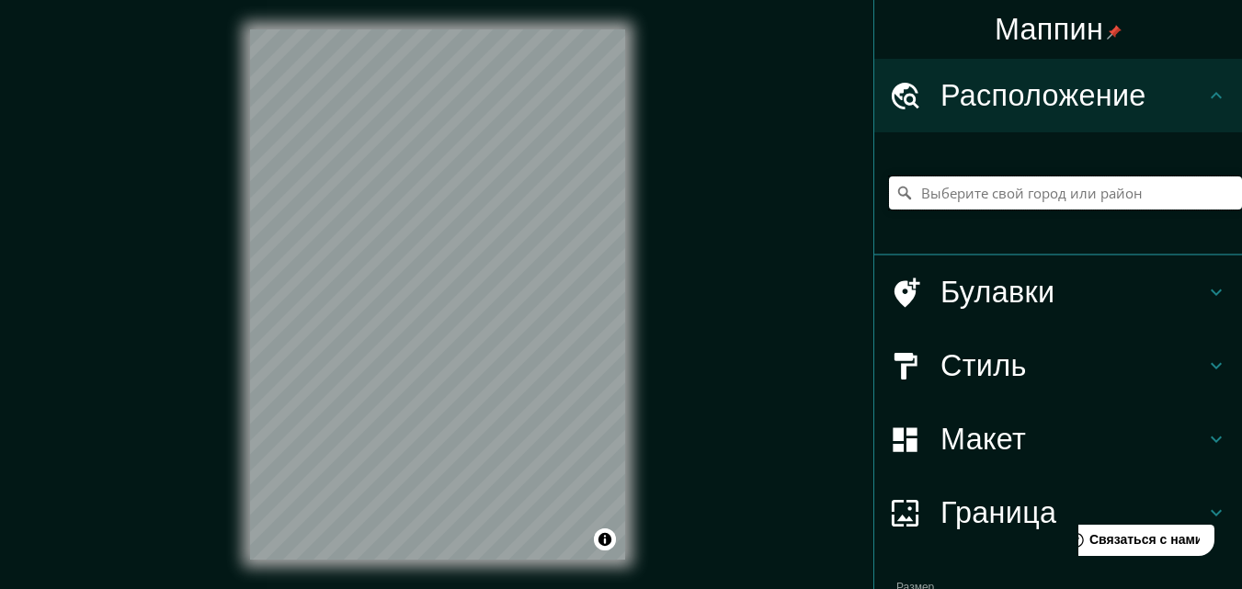
click at [932, 197] on input "Выберите свой город или район" at bounding box center [1065, 193] width 353 height 33
click at [1197, 194] on input "[GEOGRAPHIC_DATA], [GEOGRAPHIC_DATA], [PERSON_NAME][GEOGRAPHIC_DATA], [GEOGRAPH…" at bounding box center [1065, 193] width 353 height 33
drag, startPoint x: 1197, startPoint y: 194, endPoint x: 1163, endPoint y: 197, distance: 34.1
click at [1163, 197] on input "[GEOGRAPHIC_DATA], [GEOGRAPHIC_DATA], [PERSON_NAME][GEOGRAPHIC_DATA], [GEOGRAPH…" at bounding box center [1065, 193] width 353 height 33
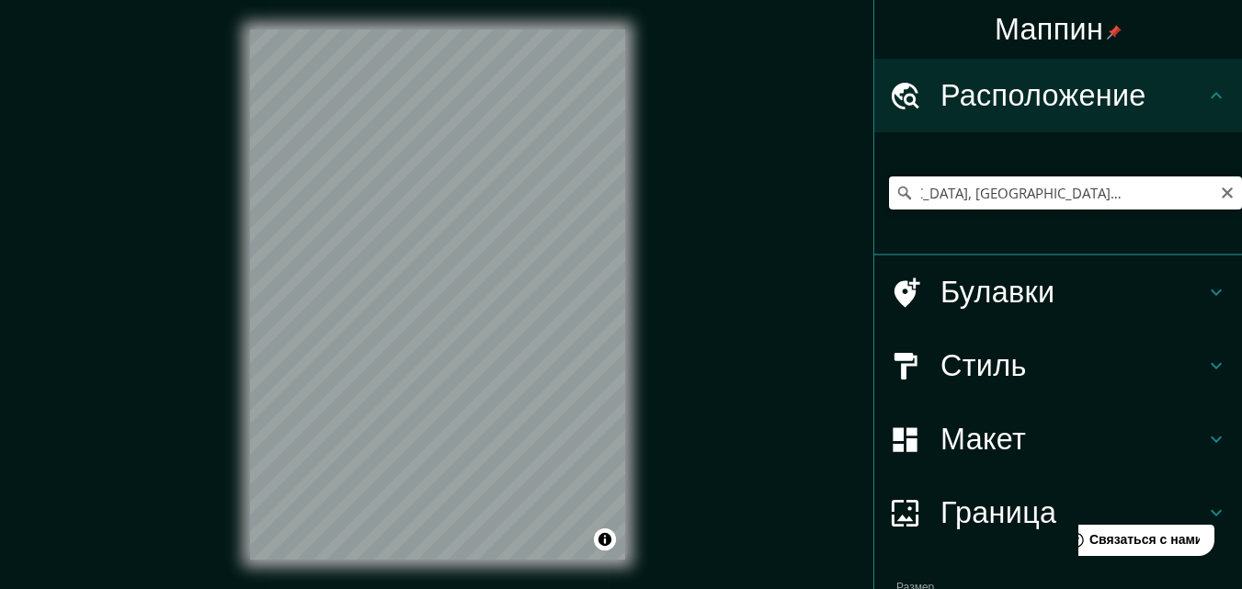
click at [1195, 192] on input "[GEOGRAPHIC_DATA], [GEOGRAPHIC_DATA], [PERSON_NAME][GEOGRAPHIC_DATA], [GEOGRAPH…" at bounding box center [1065, 193] width 353 height 33
drag, startPoint x: 1195, startPoint y: 192, endPoint x: 901, endPoint y: 198, distance: 294.3
click at [901, 198] on input "[GEOGRAPHIC_DATA], [GEOGRAPHIC_DATA], [PERSON_NAME][GEOGRAPHIC_DATA], [GEOGRAPH…" at bounding box center [1065, 193] width 353 height 33
click at [1194, 196] on input "Ногинск, Ногинский район, Московская область, Россия" at bounding box center [1065, 193] width 353 height 33
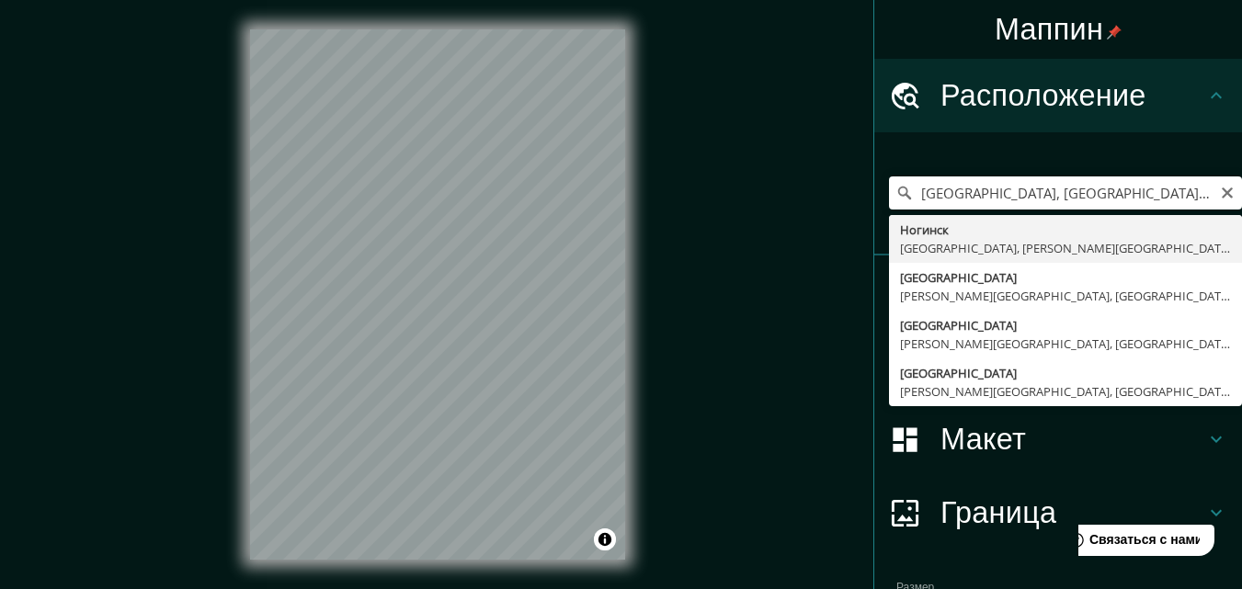
type input "Ногинск, Ногинский район, Московская область, Россия"
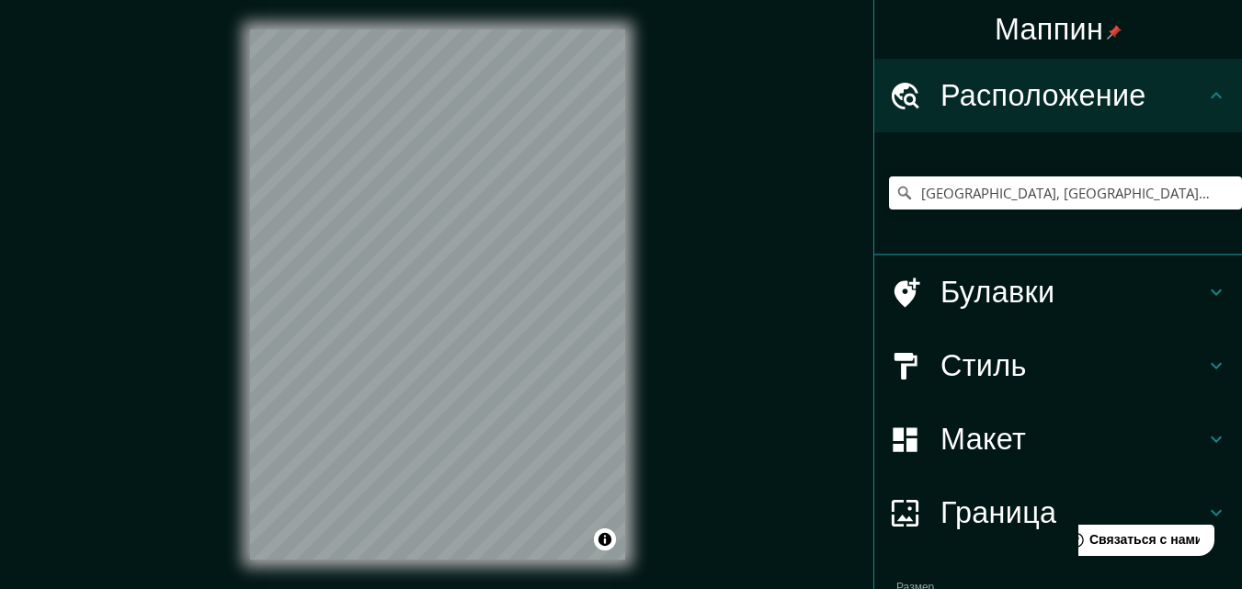
click at [1206, 291] on icon at bounding box center [1217, 292] width 22 height 22
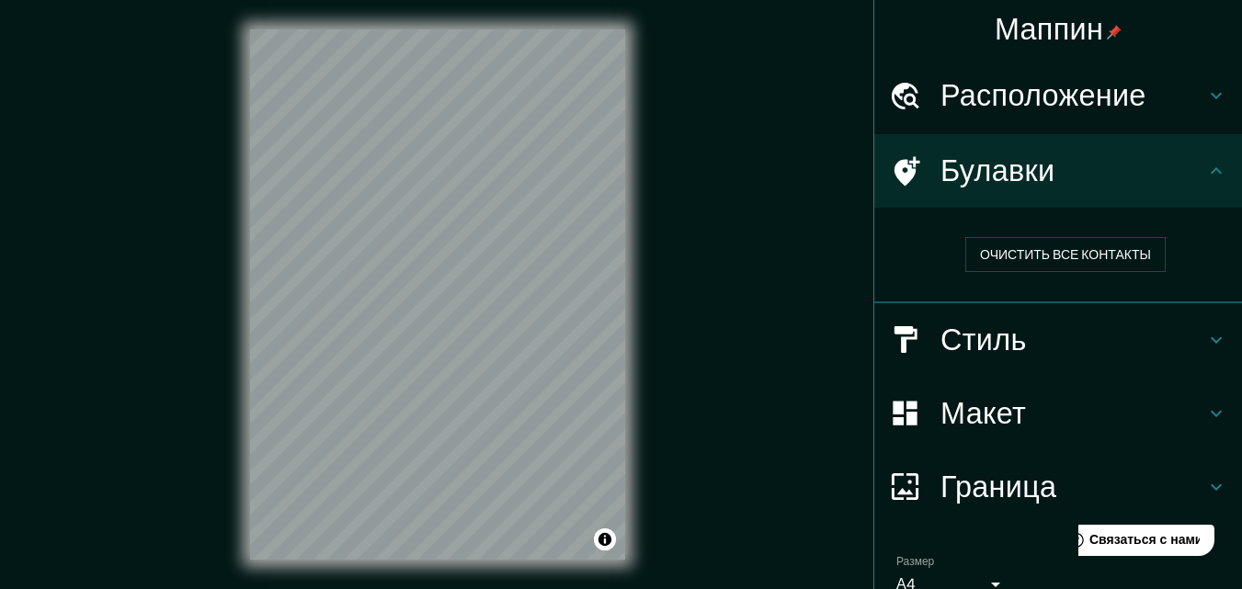
click at [1206, 340] on icon at bounding box center [1217, 340] width 22 height 22
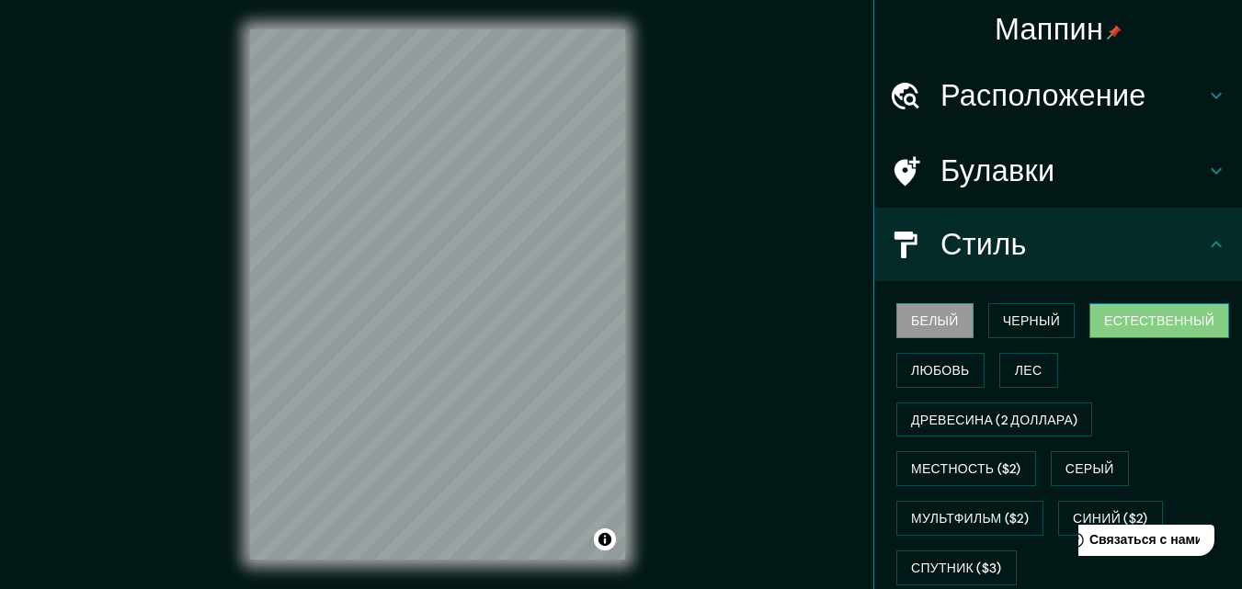
click at [1125, 318] on font "Естественный" at bounding box center [1159, 321] width 110 height 17
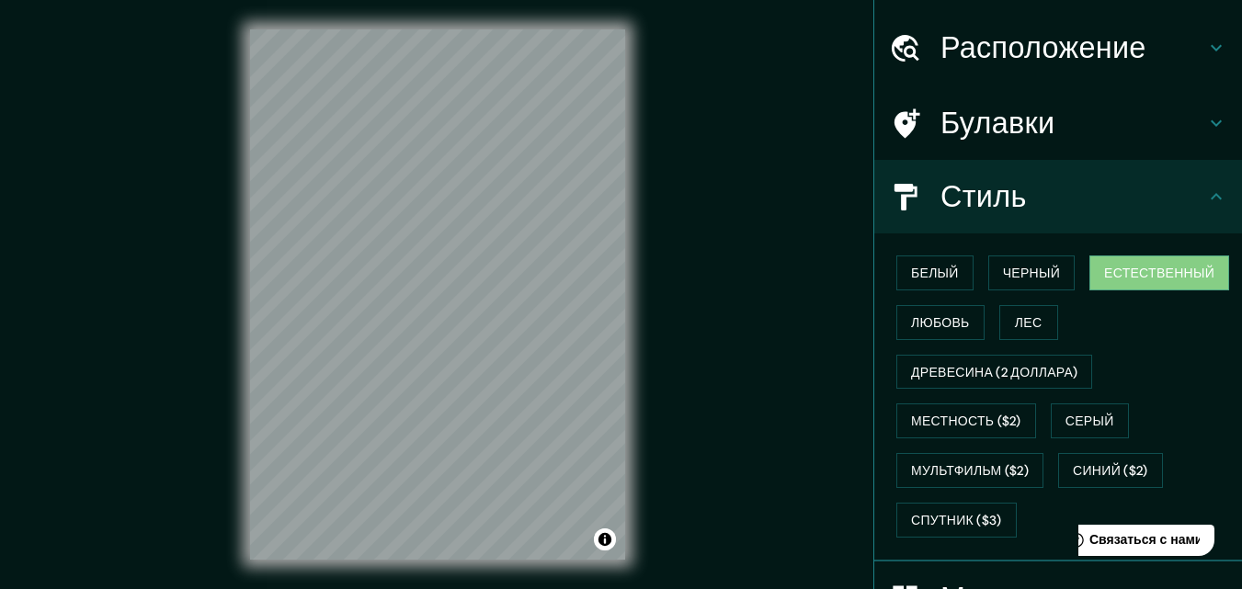
scroll to position [50, 0]
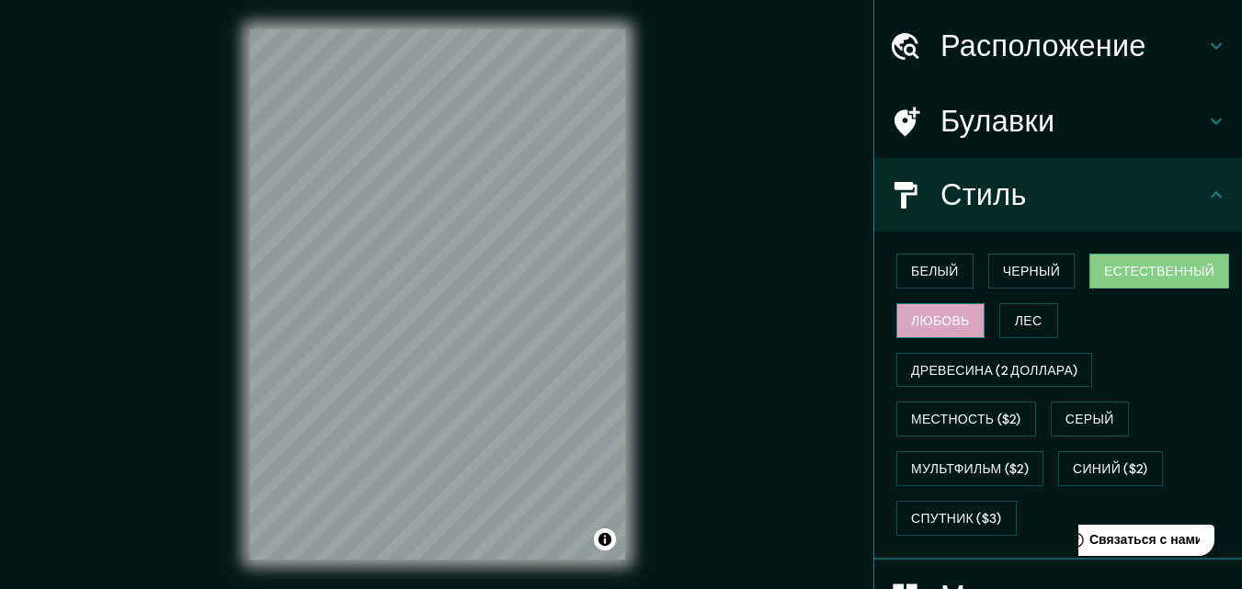
click at [924, 321] on font "Любовь" at bounding box center [940, 321] width 59 height 17
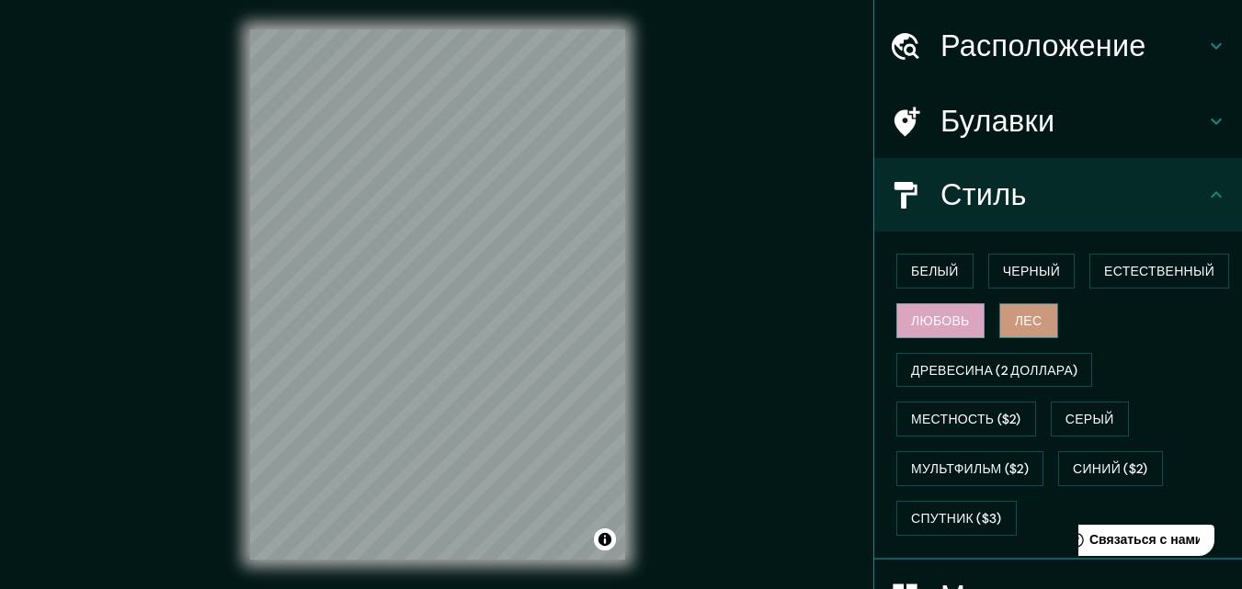
click at [1015, 311] on font "Лес" at bounding box center [1029, 321] width 28 height 24
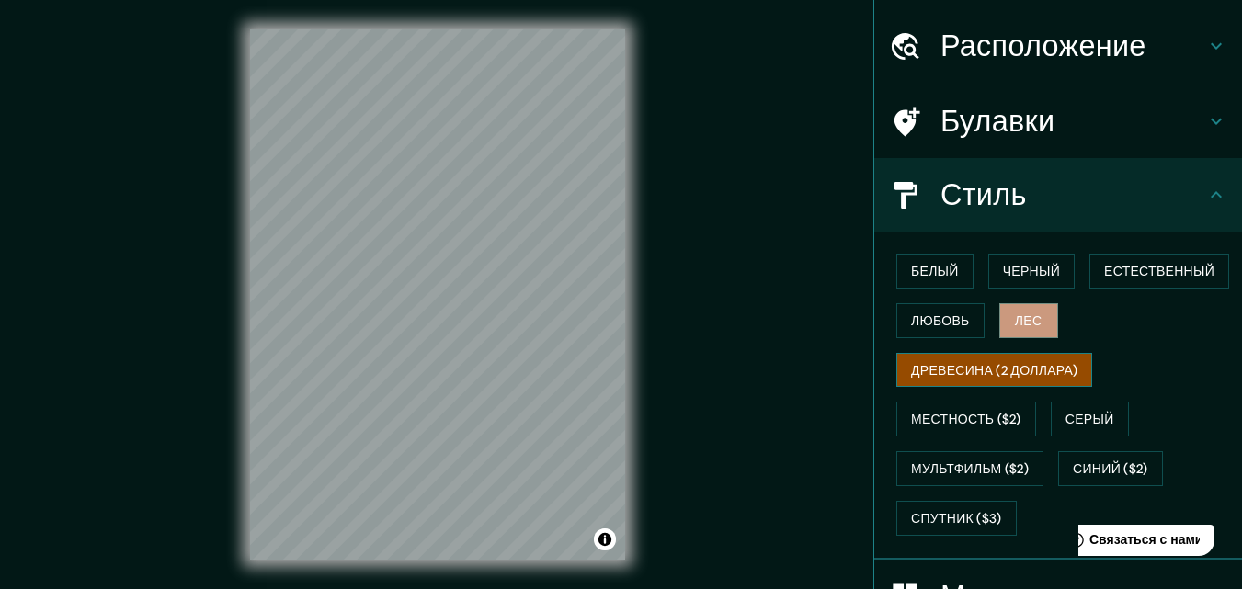
click at [966, 372] on font "Древесина (2 доллара)" at bounding box center [994, 370] width 166 height 17
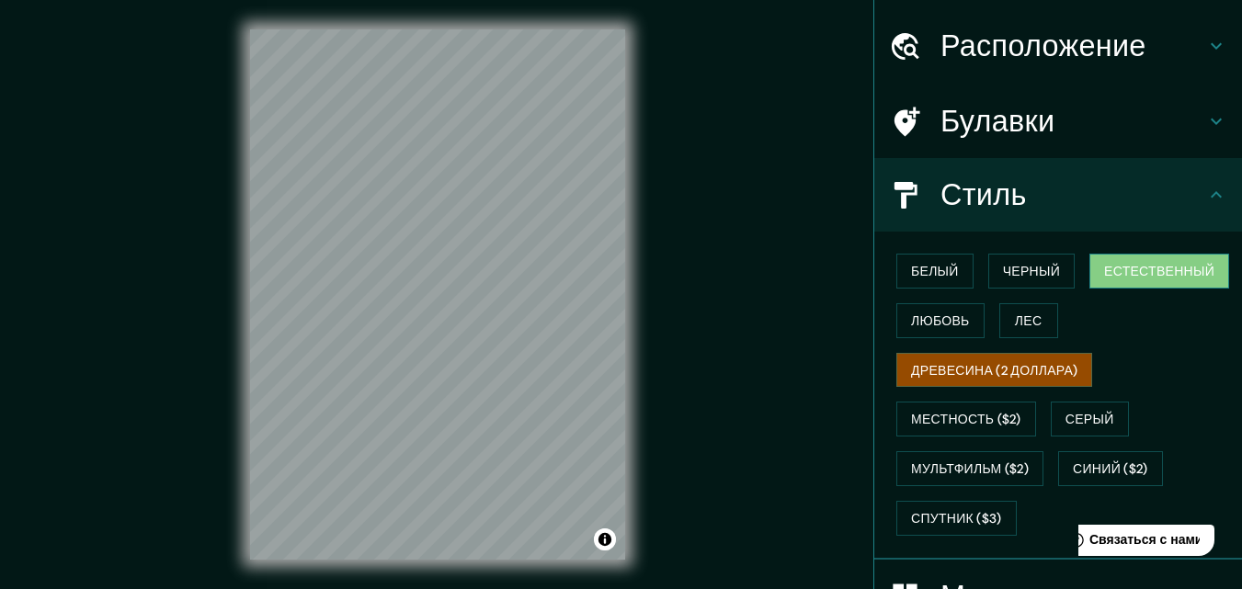
click at [1129, 265] on font "Естественный" at bounding box center [1159, 271] width 110 height 17
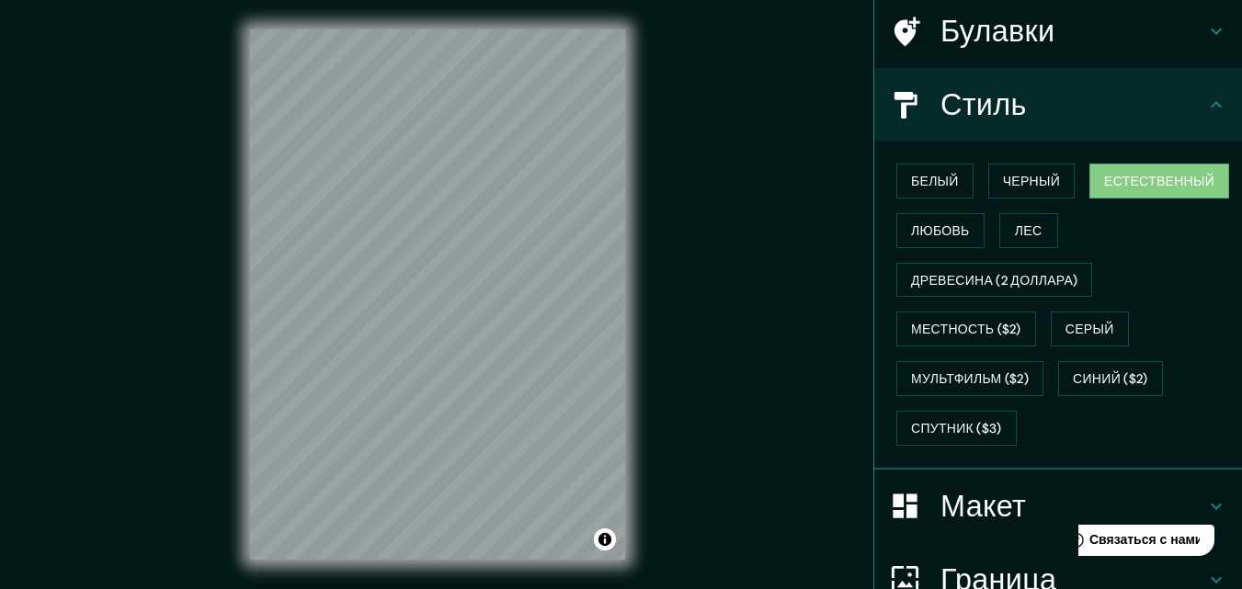
scroll to position [321, 0]
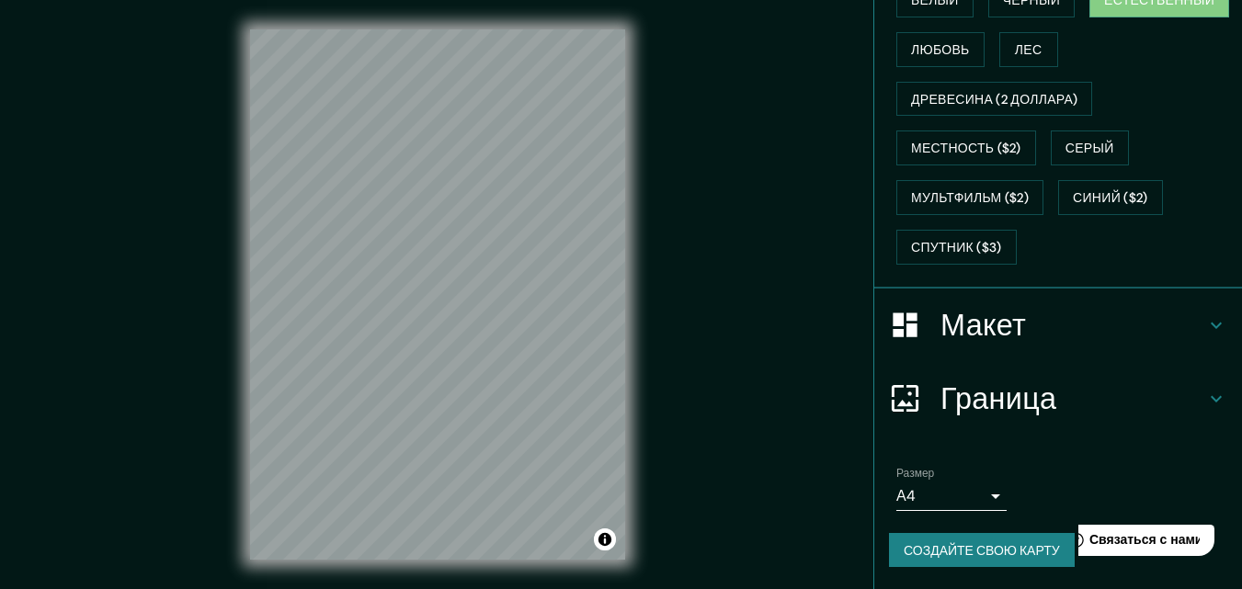
click at [1190, 314] on h4 "Макет" at bounding box center [1073, 325] width 265 height 37
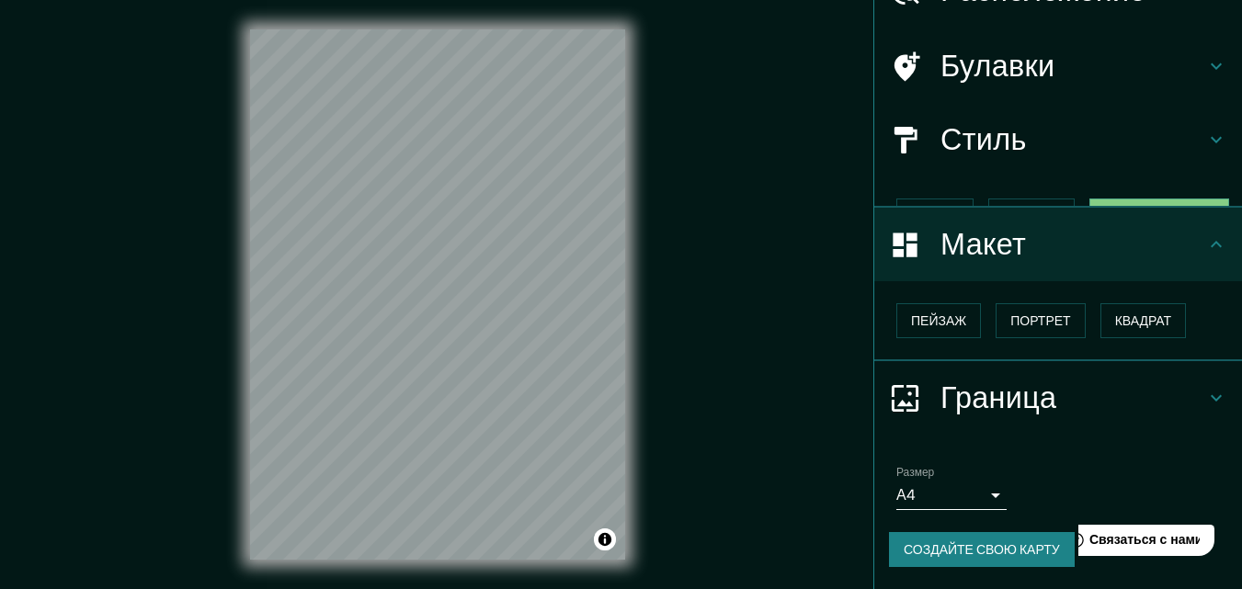
scroll to position [74, 0]
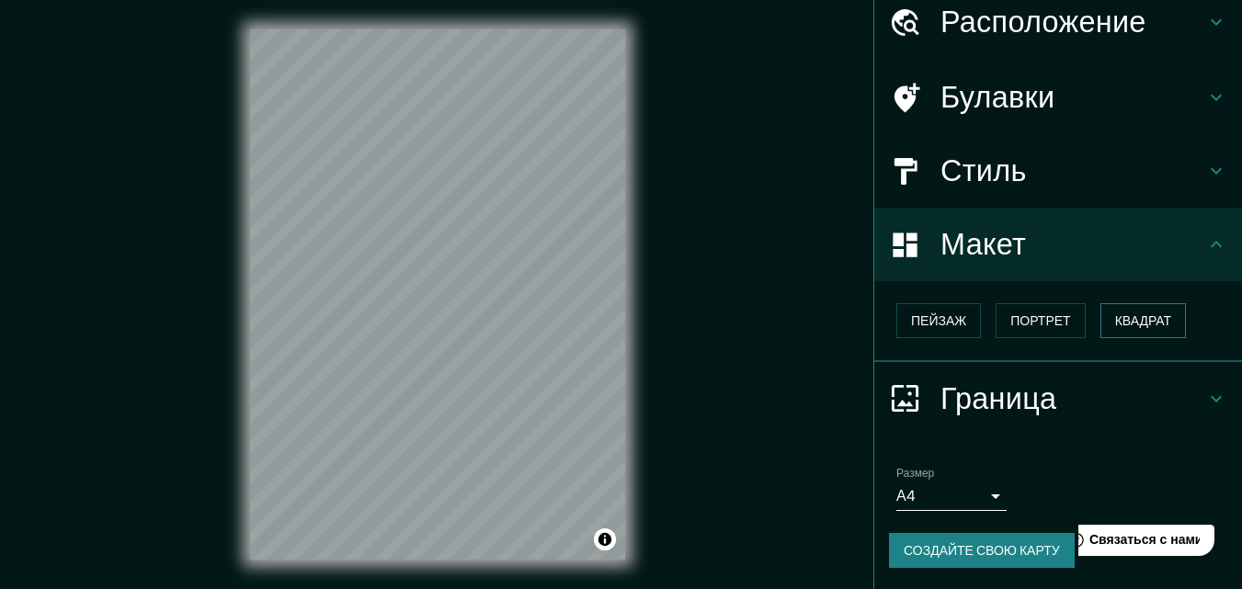
click at [1131, 323] on font "Квадрат" at bounding box center [1143, 321] width 57 height 17
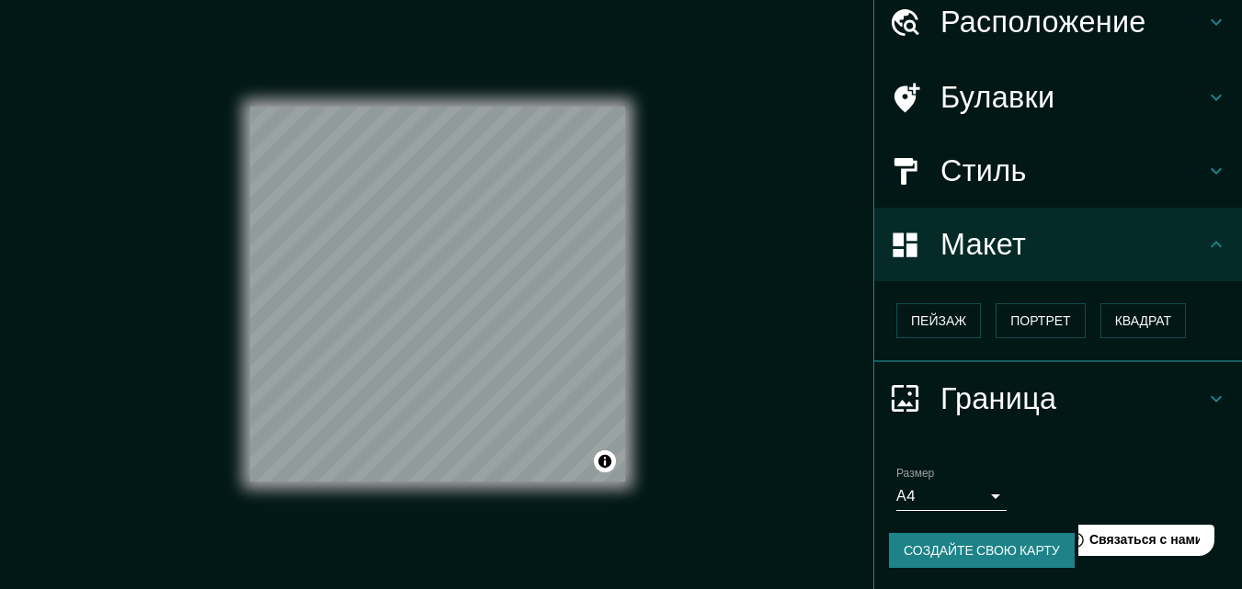
click at [975, 496] on body "Маппин Расположение Ногинск, Ногинский район, Московская область, Россия Булавк…" at bounding box center [621, 294] width 1242 height 589
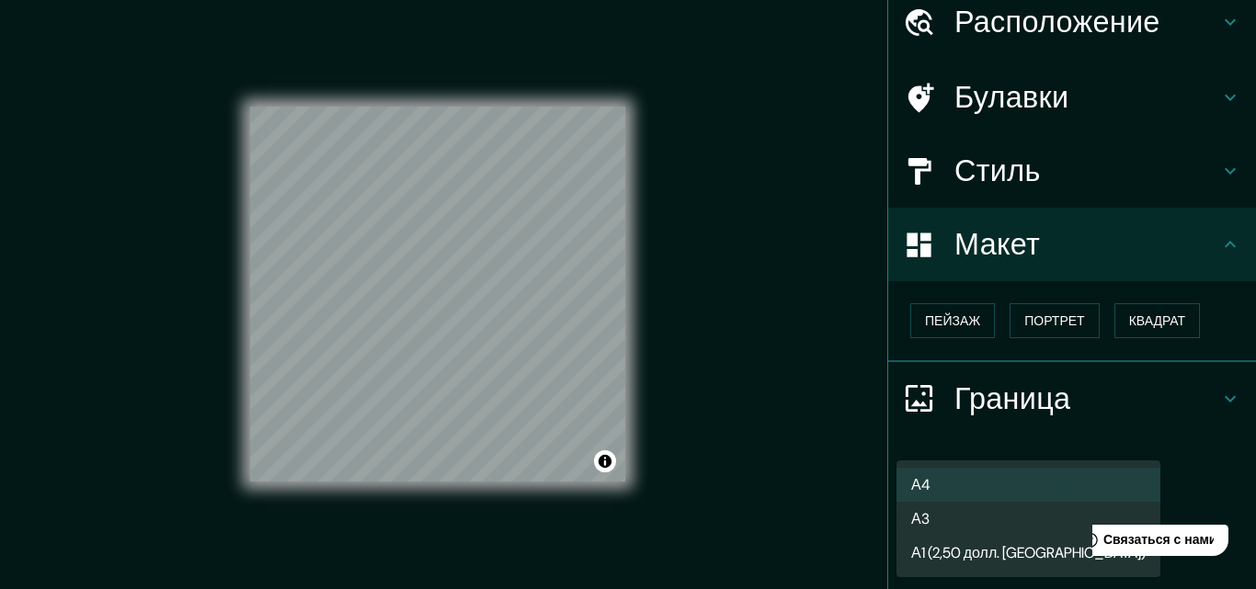
click at [930, 512] on font "А3" at bounding box center [920, 518] width 18 height 19
type input "a4"
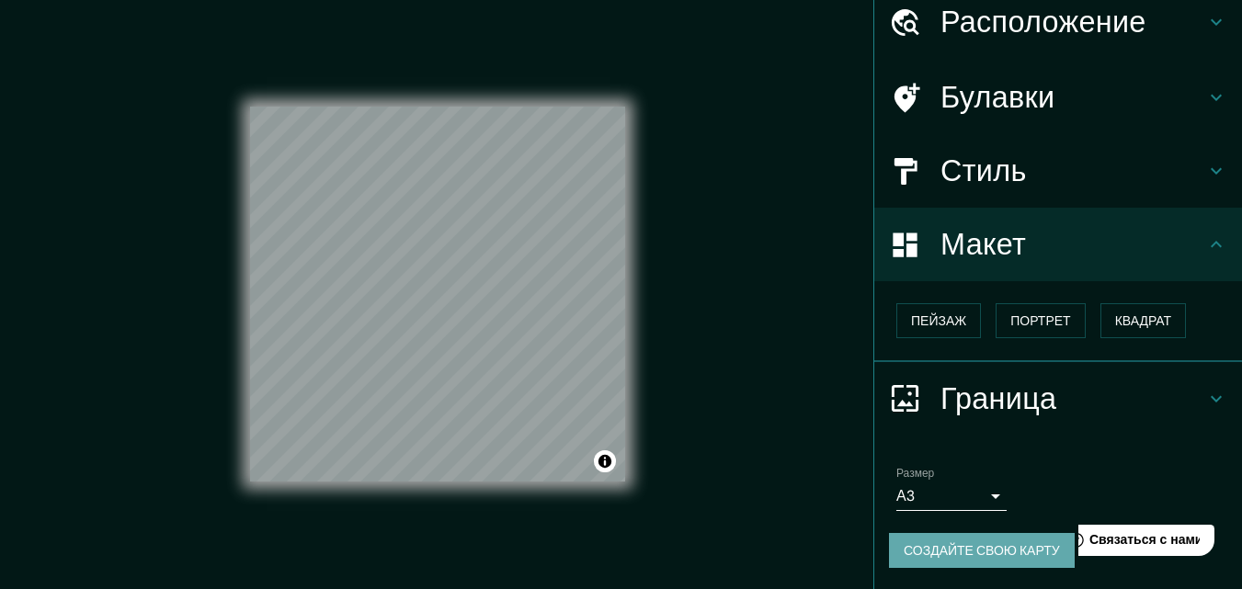
click at [975, 552] on font "Создайте свою карту" at bounding box center [982, 551] width 156 height 17
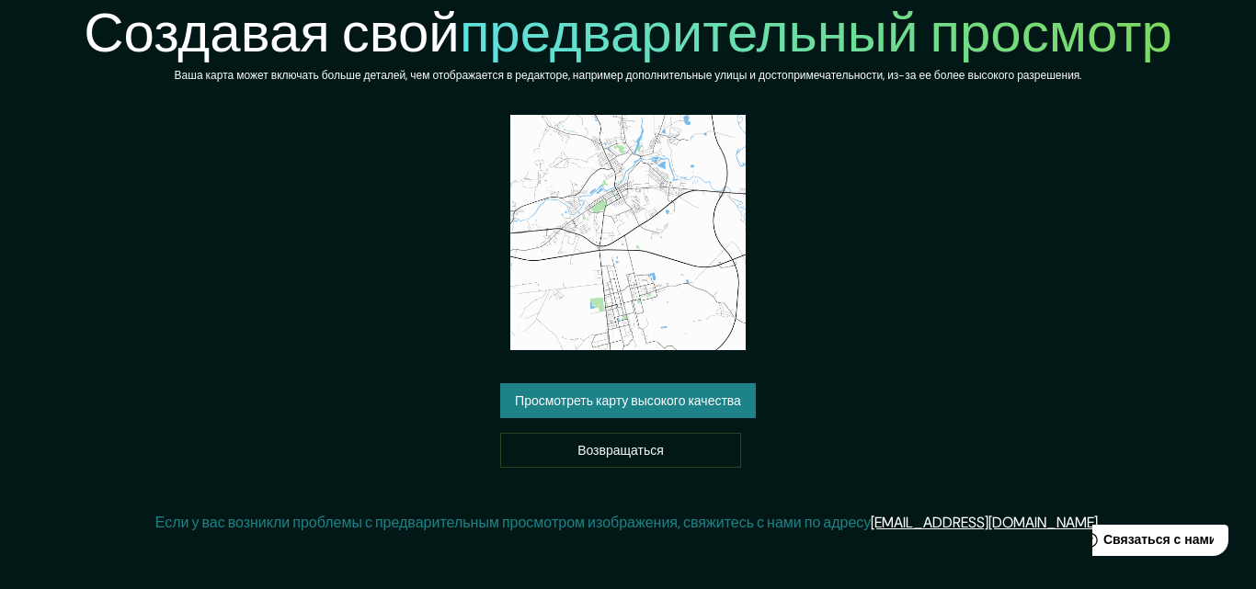
click at [647, 403] on font "Просмотреть карту высокого качества" at bounding box center [628, 402] width 226 height 17
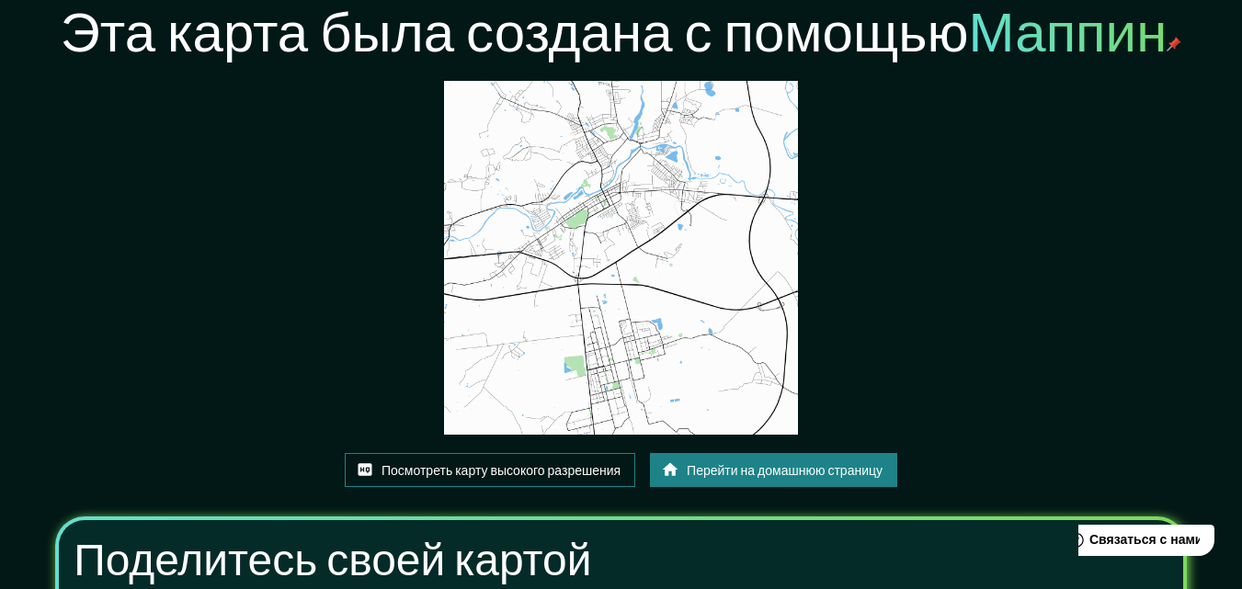
click at [532, 471] on font "Посмотреть карту высокого разрешения" at bounding box center [501, 471] width 239 height 17
